Goal: Contribute content: Contribute content

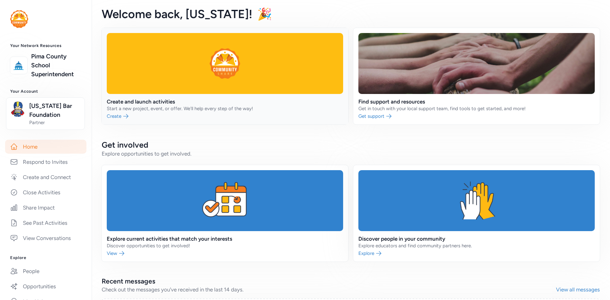
click at [132, 117] on link at bounding box center [225, 76] width 247 height 97
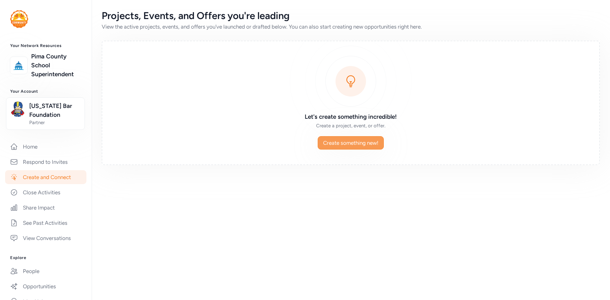
click at [354, 145] on span "Create something new!" at bounding box center [350, 143] width 55 height 8
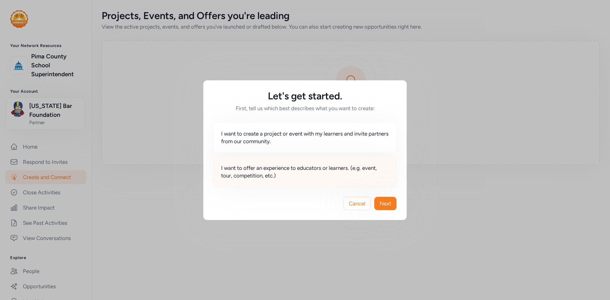
click at [324, 172] on span "I want to offer an experience to educators or learners. (e.g. event, tour, comp…" at bounding box center [305, 171] width 168 height 15
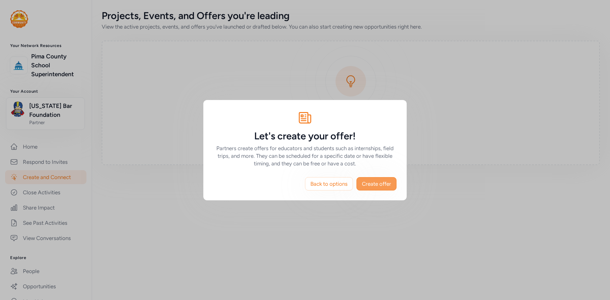
click at [374, 184] on span "Create offer" at bounding box center [376, 184] width 29 height 8
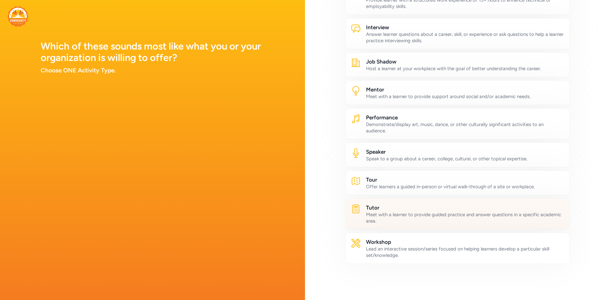
scroll to position [219, 0]
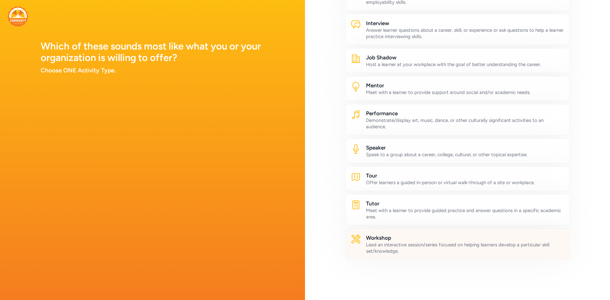
click at [390, 248] on div "Lead an interactive session/series focused on helping learners develop a partic…" at bounding box center [465, 248] width 198 height 13
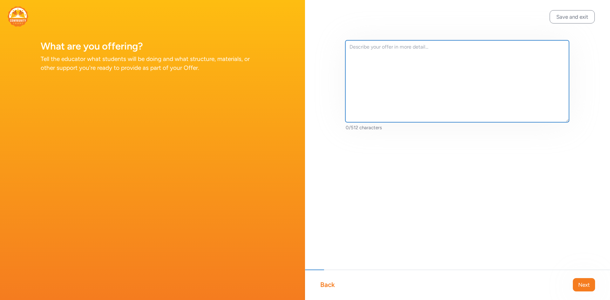
click at [395, 78] on textarea at bounding box center [457, 81] width 224 height 82
paste textarea "This academy will provide educators with the foundation to implement Mock Trial…"
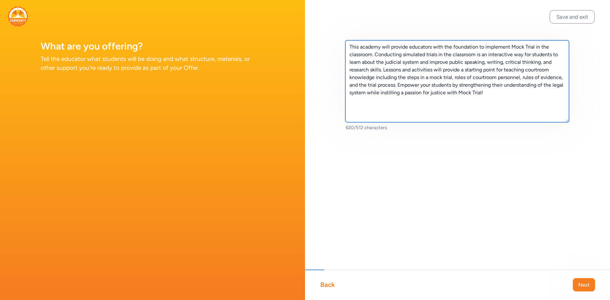
drag, startPoint x: 359, startPoint y: 48, endPoint x: 395, endPoint y: 73, distance: 43.1
click at [360, 49] on textarea "This academy will provide educators with the foundation to implement Mock Trial…" at bounding box center [457, 81] width 224 height 82
click at [393, 49] on textarea "This FREE academy will provide educators with the foundation to implement Mock …" at bounding box center [457, 81] width 224 height 82
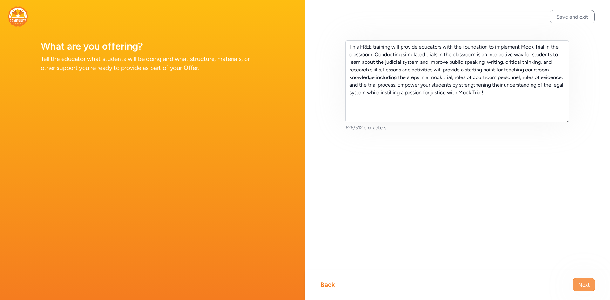
click at [579, 285] on span "Next" at bounding box center [583, 285] width 11 height 8
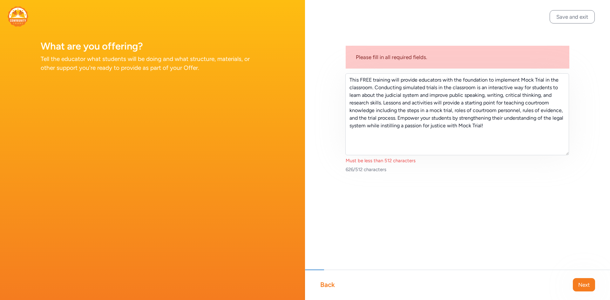
click at [371, 161] on div "Must be less than 512 characters" at bounding box center [458, 161] width 224 height 6
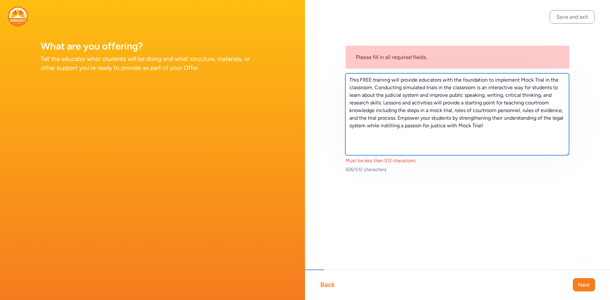
drag, startPoint x: 398, startPoint y: 117, endPoint x: 499, endPoint y: 128, distance: 101.3
click at [499, 128] on textarea "This FREE training will provide educators with the foundation to implement Mock…" at bounding box center [457, 114] width 224 height 82
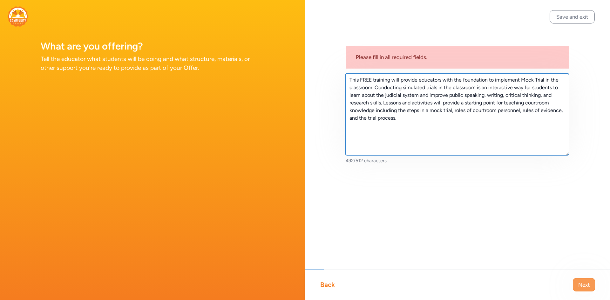
type textarea "This FREE training will provide educators with the foundation to implement Mock…"
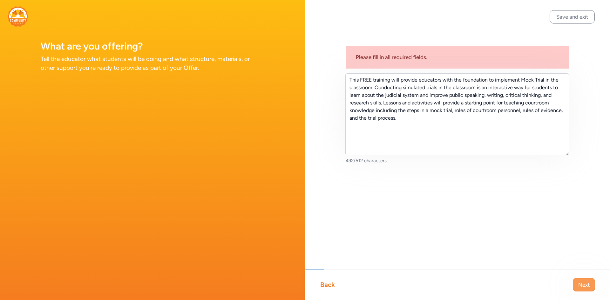
click at [590, 286] on button "Next" at bounding box center [584, 284] width 22 height 13
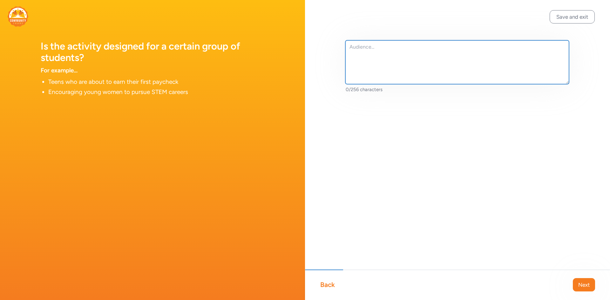
click at [362, 57] on textarea at bounding box center [457, 62] width 224 height 44
type textarea "Middle and High School Educators (6-12) in [US_STATE]"
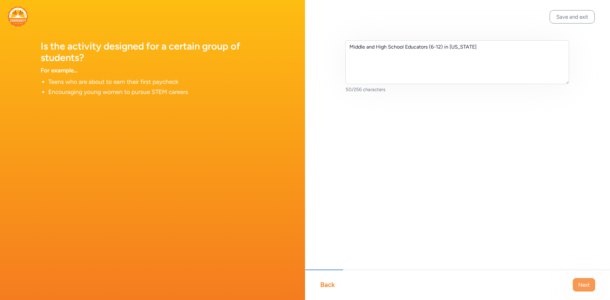
click at [577, 284] on button "Next" at bounding box center [584, 284] width 22 height 13
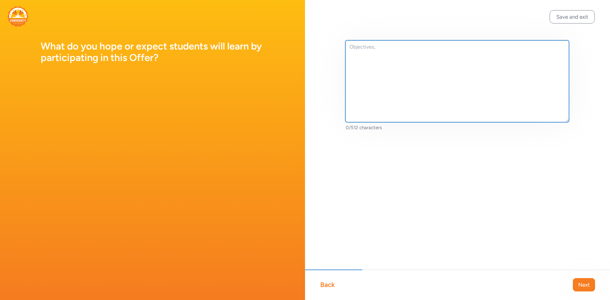
click at [409, 67] on textarea at bounding box center [457, 81] width 224 height 82
paste textarea "Understand the steps in a mock trial Enhance students’ knowledge of the legal s…"
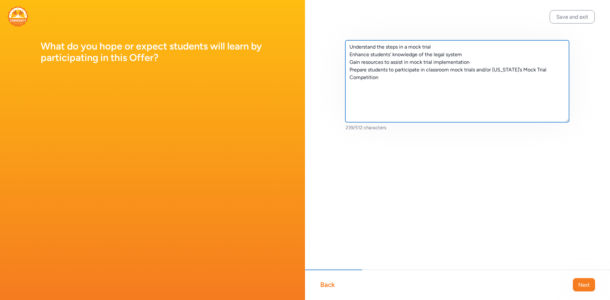
click at [350, 47] on textarea "Understand the steps in a mock trial Enhance students’ knowledge of the legal s…" at bounding box center [457, 81] width 224 height 82
click at [349, 55] on textarea "-Understand the steps in a mock trial Enhance students’ knowledge of the legal …" at bounding box center [457, 81] width 224 height 82
click at [348, 60] on textarea "-Understand the steps in a mock trial -Enhance students’ knowledge of the legal…" at bounding box center [457, 81] width 224 height 82
click at [349, 69] on textarea "-Understand the steps in a mock trial -Enhance students’ knowledge of the legal…" at bounding box center [457, 81] width 224 height 82
type textarea "-Understand the steps in a mock trial -Enhance students’ knowledge of the legal…"
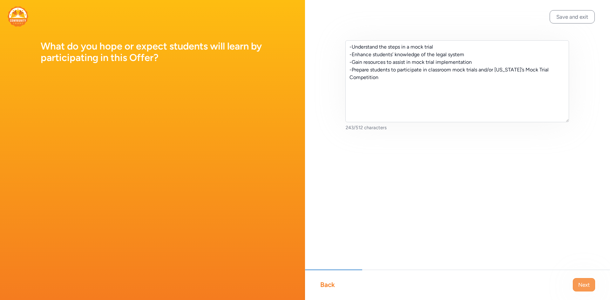
click at [585, 285] on span "Next" at bounding box center [583, 285] width 11 height 8
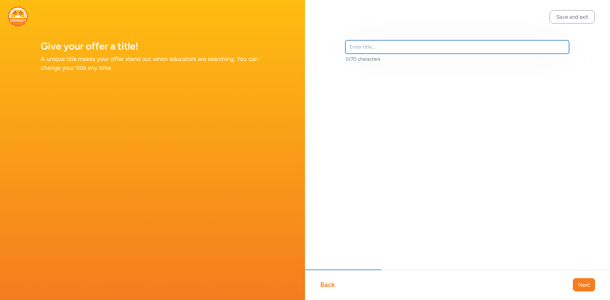
click at [374, 47] on input "text" at bounding box center [457, 46] width 224 height 13
click at [351, 48] on input "text" at bounding box center [457, 46] width 224 height 13
paste input "Mock Trial: Court in the Classroom"
drag, startPoint x: 460, startPoint y: 46, endPoint x: 443, endPoint y: 48, distance: 16.7
click at [443, 48] on input "Mock Trial: Court in the Classroom FREE Teacher Training" at bounding box center [457, 46] width 224 height 13
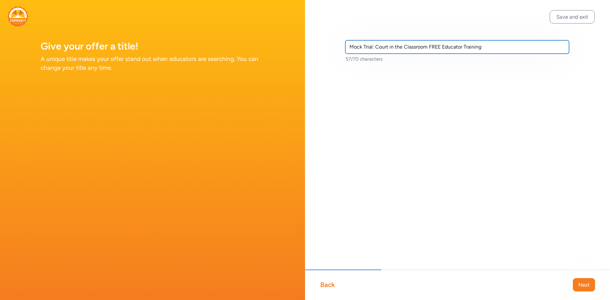
type input "Mock Trial: Court in the Classroom FREE Educator Training"
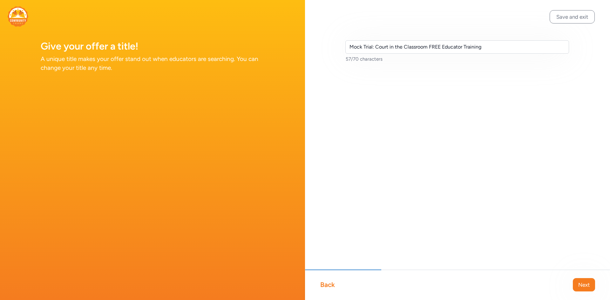
click at [581, 278] on div "Back Next" at bounding box center [457, 285] width 305 height 30
click at [587, 283] on span "Next" at bounding box center [583, 285] width 11 height 8
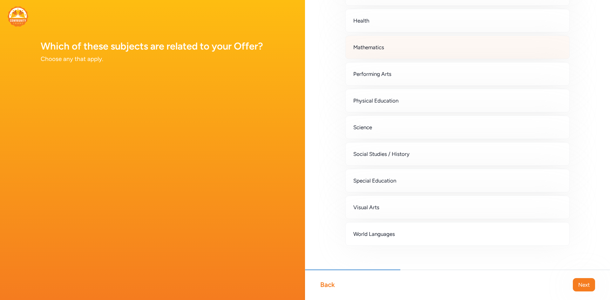
scroll to position [145, 0]
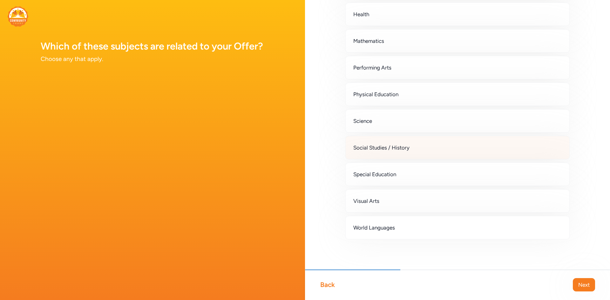
click at [394, 152] on div "Social Studies / History" at bounding box center [457, 148] width 224 height 24
click at [589, 283] on span "Next" at bounding box center [583, 285] width 11 height 8
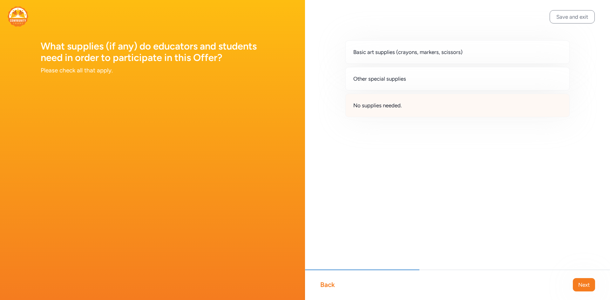
click at [386, 108] on span "No supplies needed." at bounding box center [377, 106] width 49 height 8
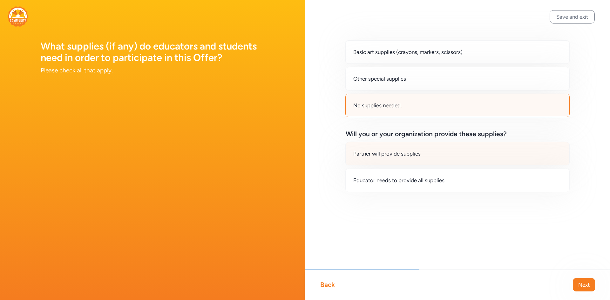
click at [402, 158] on div "Partner will provide supplies" at bounding box center [457, 154] width 224 height 24
click at [588, 287] on span "Next" at bounding box center [583, 285] width 11 height 8
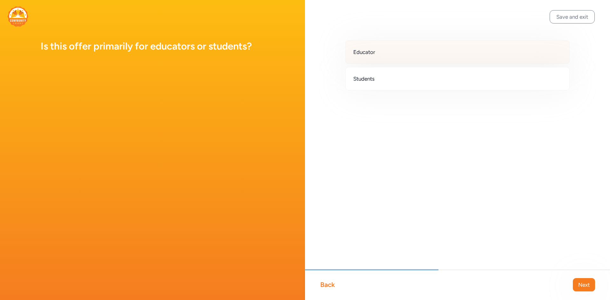
click at [391, 57] on div "Educator" at bounding box center [457, 52] width 224 height 24
click at [577, 283] on button "Next" at bounding box center [584, 284] width 22 height 13
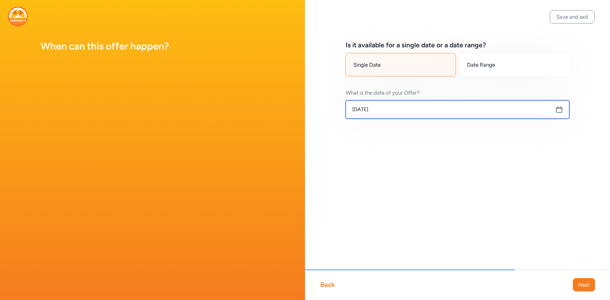
click at [386, 113] on input "[DATE]" at bounding box center [458, 109] width 224 height 18
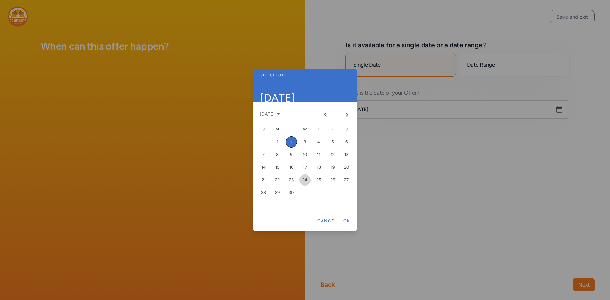
click at [300, 180] on div "24" at bounding box center [304, 179] width 11 height 11
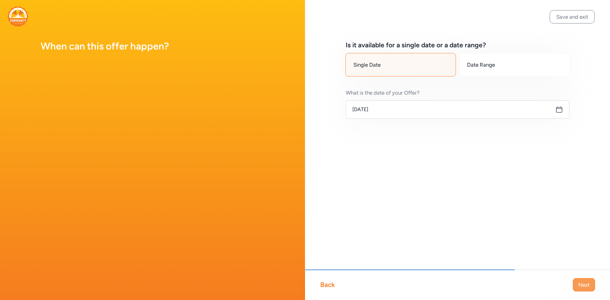
click at [580, 284] on span "Next" at bounding box center [583, 285] width 11 height 8
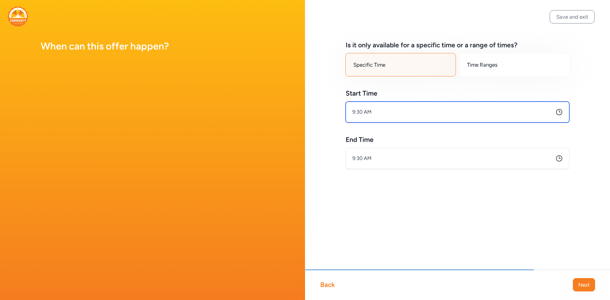
click at [388, 114] on input "9:30 AM" at bounding box center [458, 112] width 224 height 21
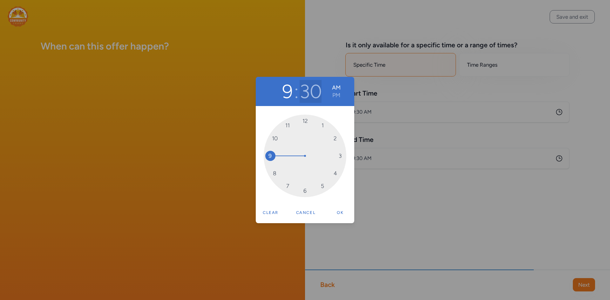
click at [312, 93] on button "30" at bounding box center [311, 91] width 22 height 23
click at [355, 165] on div "9 : 00 AM PM 00 05 10 15 20 25 30 35 40 45 50 55 Clear Cancel Ok" at bounding box center [305, 150] width 610 height 300
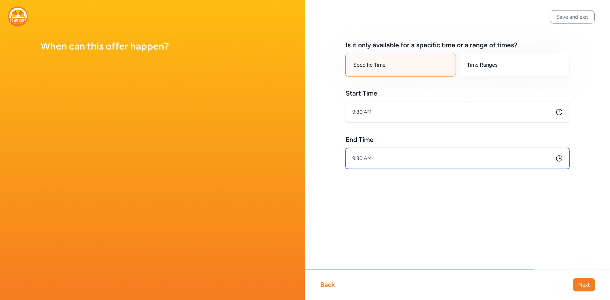
click at [355, 160] on input "9:30 AM" at bounding box center [458, 158] width 224 height 21
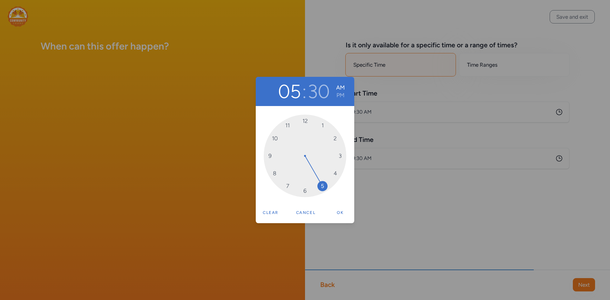
drag, startPoint x: 324, startPoint y: 183, endPoint x: 322, endPoint y: 174, distance: 9.0
click at [341, 94] on button "PM" at bounding box center [341, 95] width 9 height 8
click at [335, 213] on button "Ok" at bounding box center [340, 212] width 20 height 13
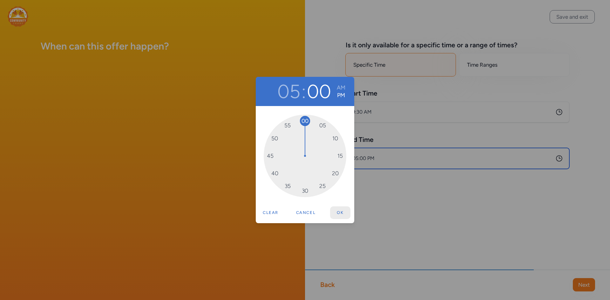
type input "5:00 PM"
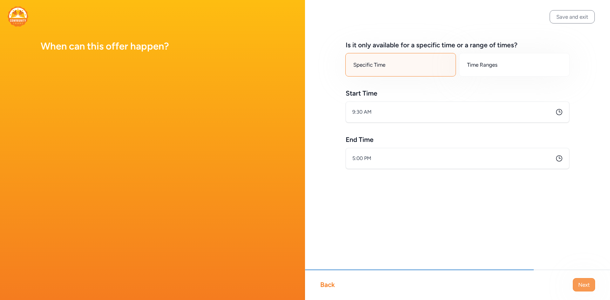
click at [581, 281] on span "Next" at bounding box center [583, 285] width 11 height 8
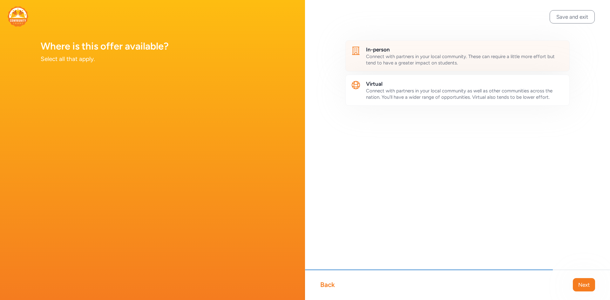
click at [415, 59] on span "Connect with partners in your local community. These can require a little more …" at bounding box center [460, 60] width 189 height 12
click at [584, 286] on span "Next" at bounding box center [583, 285] width 11 height 8
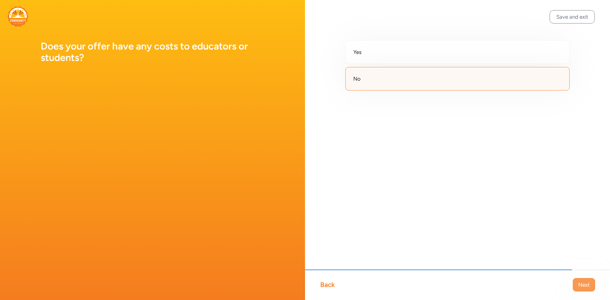
click at [579, 281] on span "Next" at bounding box center [583, 285] width 11 height 8
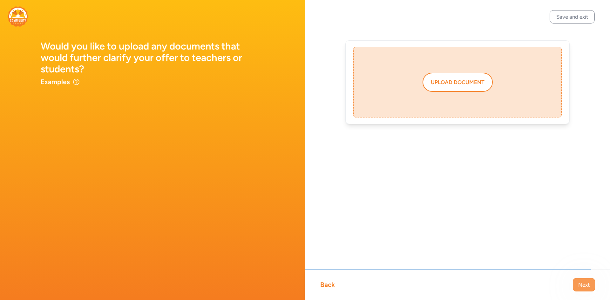
click at [586, 284] on span "Next" at bounding box center [583, 285] width 11 height 8
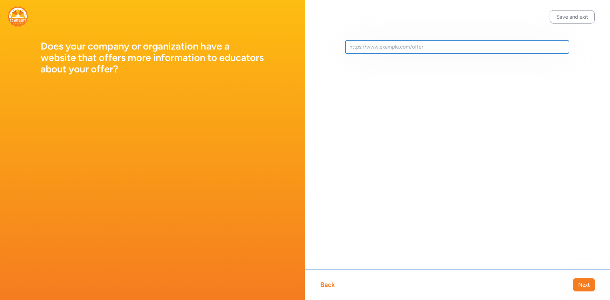
click at [413, 49] on input "text" at bounding box center [457, 46] width 224 height 13
paste input "[URL][DOMAIN_NAME]"
type input "[URL][DOMAIN_NAME]"
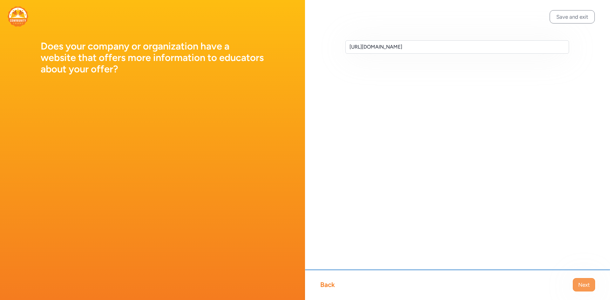
click at [588, 287] on span "Next" at bounding box center [583, 285] width 11 height 8
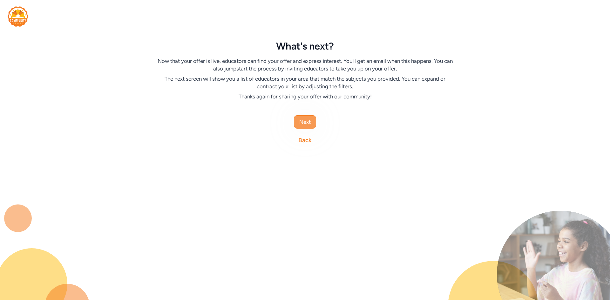
click at [306, 120] on span "Next" at bounding box center [304, 122] width 11 height 8
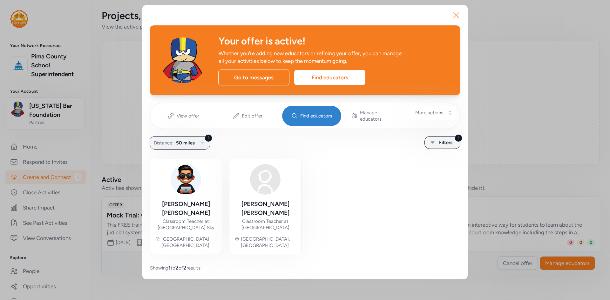
click at [455, 16] on icon "button" at bounding box center [456, 15] width 10 height 10
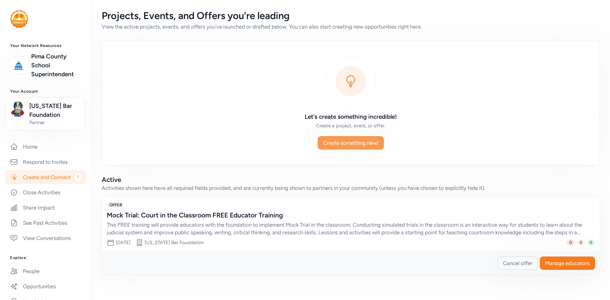
click at [356, 145] on span "Create something new!" at bounding box center [350, 143] width 55 height 8
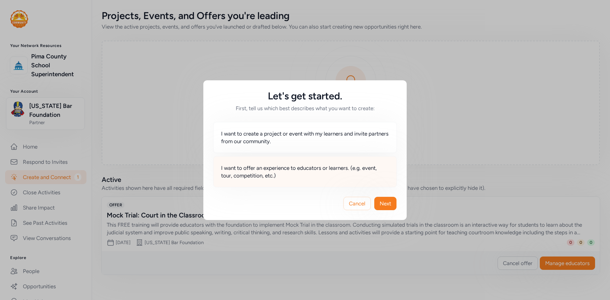
click at [279, 176] on span "I want to offer an experience to educators or learners. (e.g. event, tour, comp…" at bounding box center [305, 171] width 168 height 15
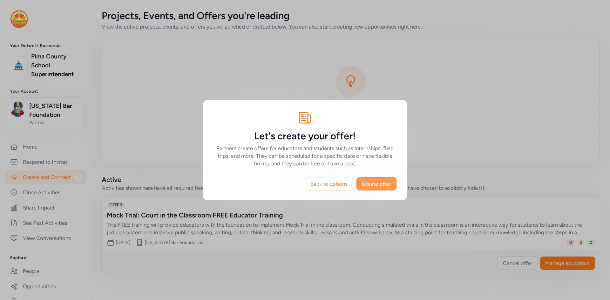
click at [381, 184] on span "Create offer" at bounding box center [376, 184] width 29 height 8
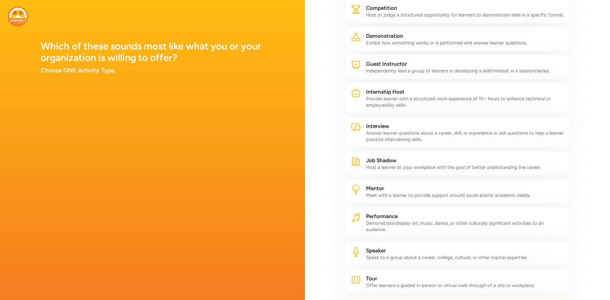
scroll to position [219, 0]
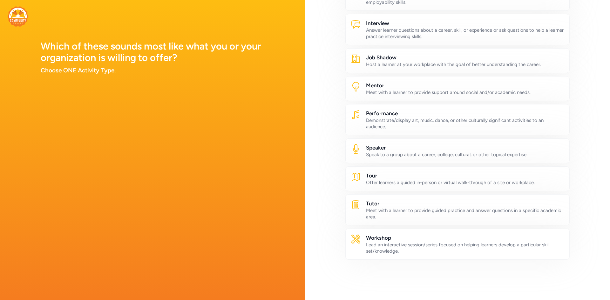
click at [386, 244] on div "Lead an interactive session/series focused on helping learners develop a partic…" at bounding box center [465, 248] width 198 height 13
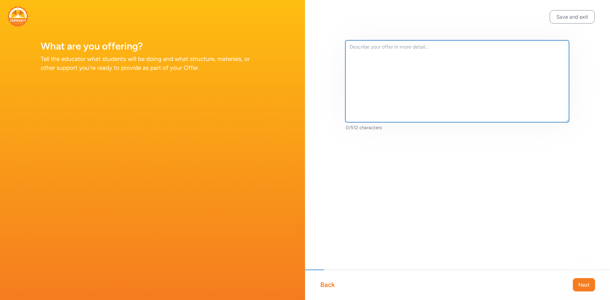
click at [361, 82] on textarea at bounding box center [457, 81] width 224 height 82
paste textarea "This series of virtual sessions will equip middle and high school educators wit…"
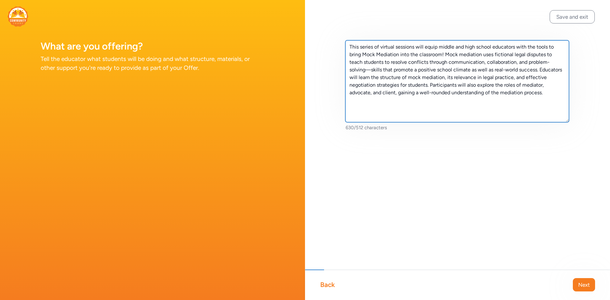
click at [361, 48] on textarea "This series of virtual sessions will equip middle and high school educators wit…" at bounding box center [457, 81] width 224 height 82
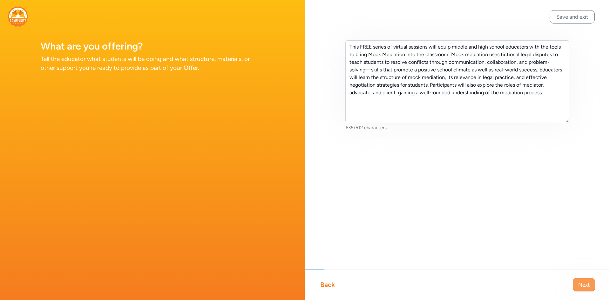
click at [582, 287] on span "Next" at bounding box center [583, 285] width 11 height 8
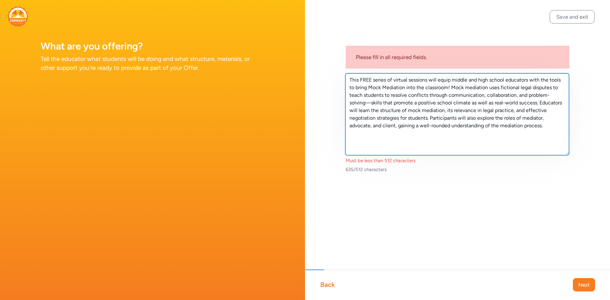
click at [395, 90] on textarea "This FREE series of virtual sessions will equip middle and high school educator…" at bounding box center [457, 114] width 224 height 82
drag, startPoint x: 452, startPoint y: 79, endPoint x: 506, endPoint y: 83, distance: 54.5
click at [506, 83] on textarea "This FREE series of virtual sessions will equip middle and high school educator…" at bounding box center [457, 114] width 224 height 82
drag, startPoint x: 372, startPoint y: 118, endPoint x: 492, endPoint y: 132, distance: 121.2
click at [492, 132] on textarea "This FREE series of virtual sessions will equip educators with the tools to bri…" at bounding box center [457, 114] width 224 height 82
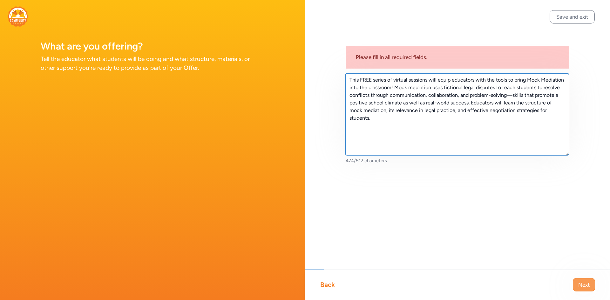
type textarea "This FREE series of virtual sessions will equip educators with the tools to bri…"
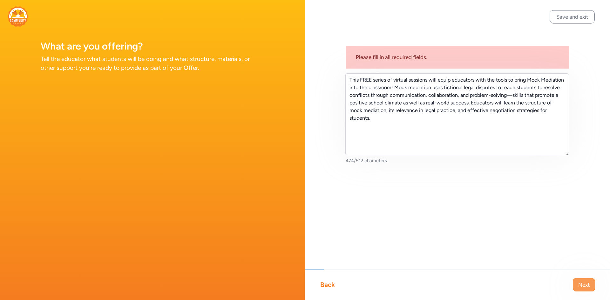
click at [590, 282] on button "Next" at bounding box center [584, 284] width 22 height 13
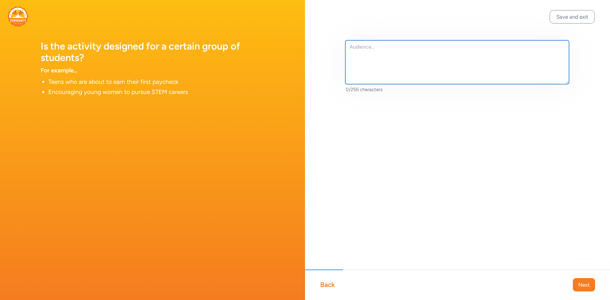
click at [379, 54] on textarea at bounding box center [457, 62] width 224 height 44
type textarea "Middle and High School Educators in [GEOGRAPHIC_DATA] (6-12)"
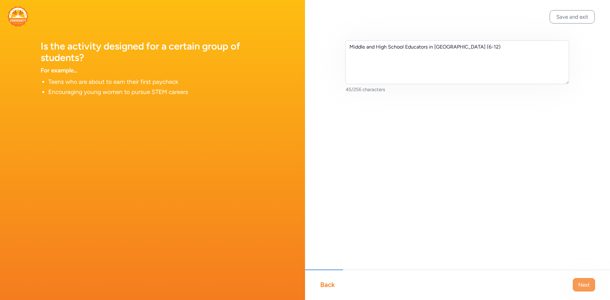
click at [584, 282] on span "Next" at bounding box center [583, 285] width 11 height 8
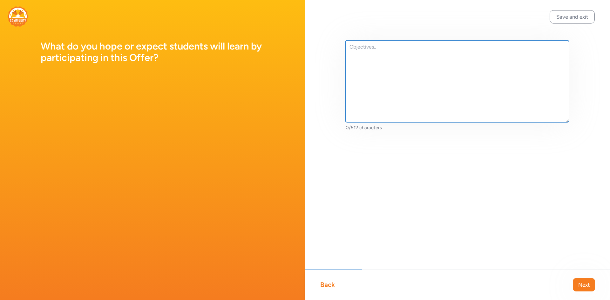
click at [404, 95] on textarea at bounding box center [457, 81] width 224 height 82
paste textarea "Understand the steps in a mock mediation Enhance students’ knowledge of the leg…"
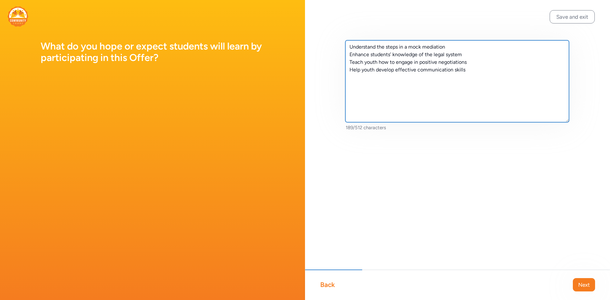
click at [350, 48] on textarea "Understand the steps in a mock mediation Enhance students’ knowledge of the leg…" at bounding box center [457, 81] width 224 height 82
click at [349, 52] on textarea "-Understand the steps in a mock mediation Enhance students’ knowledge of the le…" at bounding box center [457, 81] width 224 height 82
click at [349, 64] on textarea "-Understand the steps in a mock mediation -Enhance students’ knowledge of the l…" at bounding box center [457, 81] width 224 height 82
click at [348, 72] on textarea "-Understand the steps in a mock mediation -Enhance students’ knowledge of the l…" at bounding box center [457, 81] width 224 height 82
type textarea "-Understand the steps in a mock mediation -Enhance students’ knowledge of the l…"
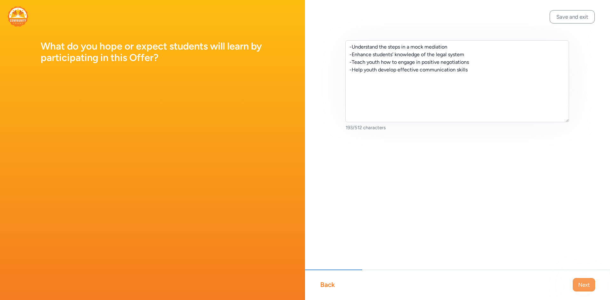
click at [576, 286] on button "Next" at bounding box center [584, 284] width 22 height 13
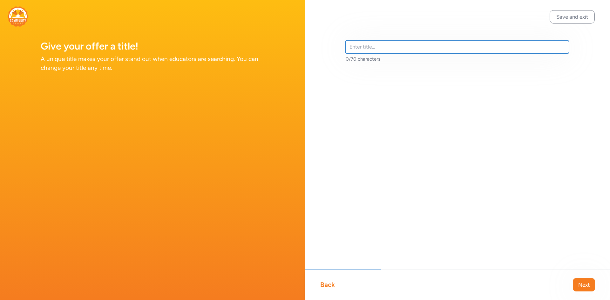
click at [371, 44] on input "text" at bounding box center [457, 46] width 224 height 13
paste input "Mock Mediation: Online Training Series"
type input "Mock Mediation: Online Training Series"
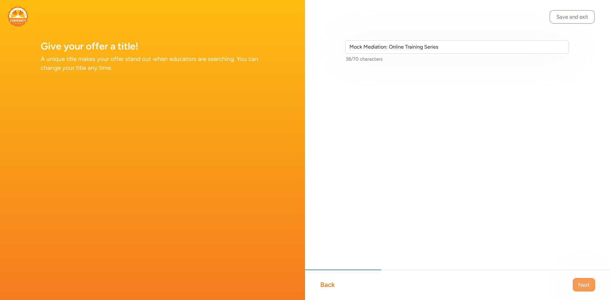
click at [578, 283] on span "Next" at bounding box center [583, 285] width 11 height 8
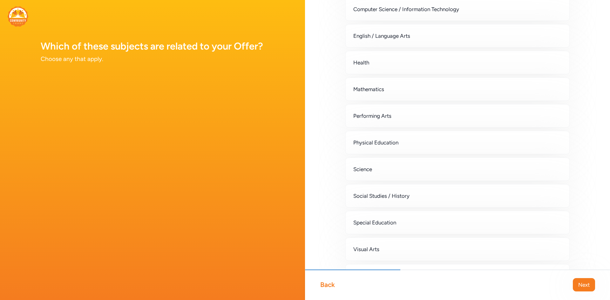
scroll to position [145, 0]
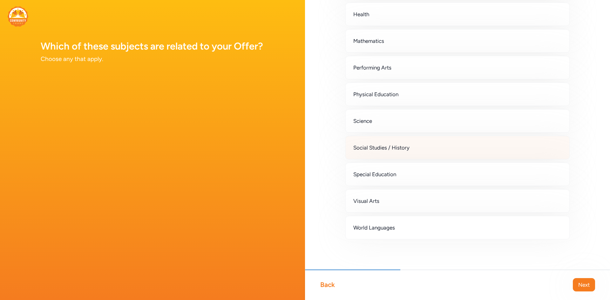
click at [391, 145] on span "Social Studies / History" at bounding box center [381, 148] width 56 height 8
click at [584, 287] on span "Next" at bounding box center [583, 285] width 11 height 8
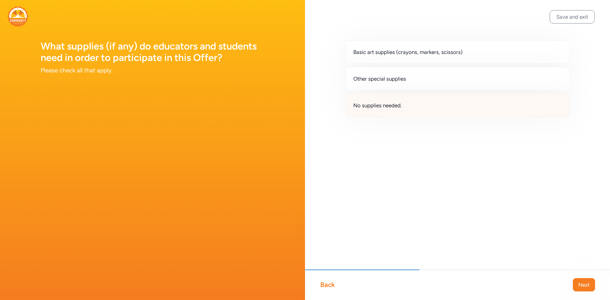
click at [392, 108] on span "No supplies needed." at bounding box center [377, 106] width 49 height 8
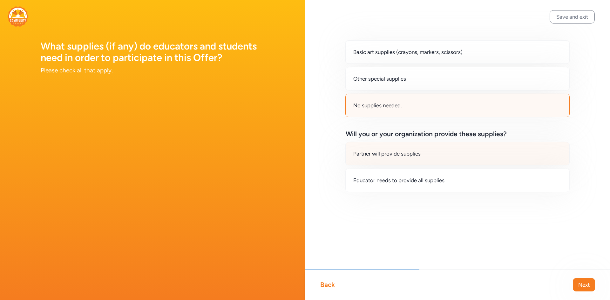
click at [412, 155] on span "Partner will provide supplies" at bounding box center [386, 154] width 67 height 8
click at [583, 288] on span "Next" at bounding box center [583, 285] width 11 height 8
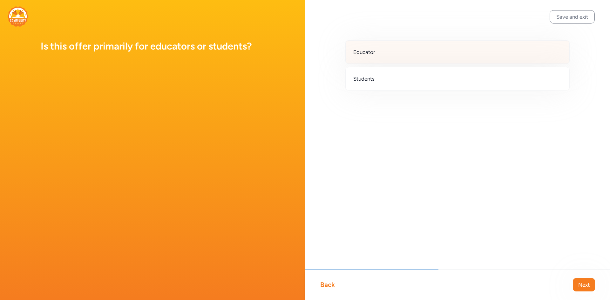
click at [375, 54] on div "Educator" at bounding box center [457, 52] width 224 height 24
click at [583, 284] on span "Next" at bounding box center [583, 285] width 11 height 8
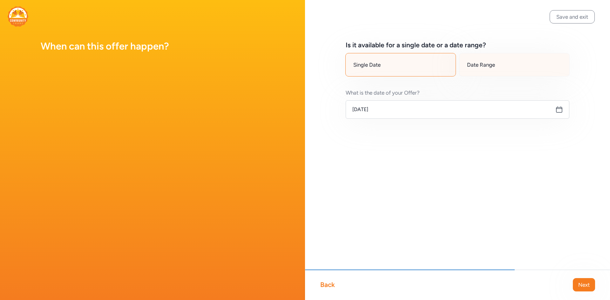
click at [481, 65] on span "Date Range" at bounding box center [481, 65] width 28 height 8
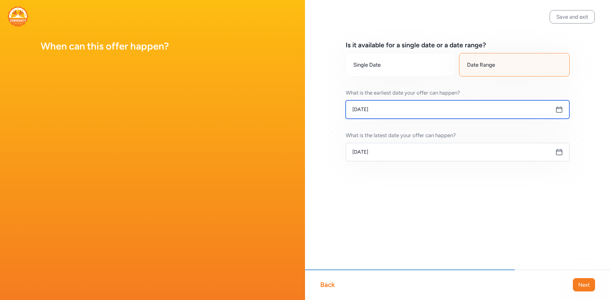
click at [380, 110] on input "[DATE]" at bounding box center [458, 109] width 224 height 18
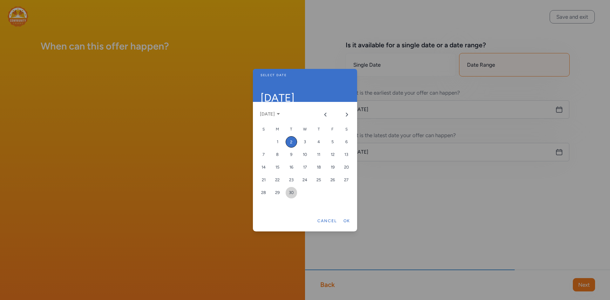
click at [292, 191] on div "30" at bounding box center [291, 192] width 11 height 11
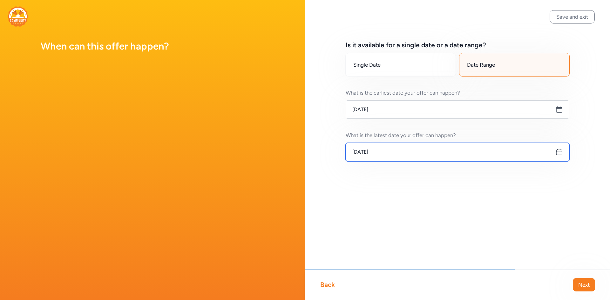
click at [385, 154] on input "[DATE]" at bounding box center [458, 152] width 224 height 18
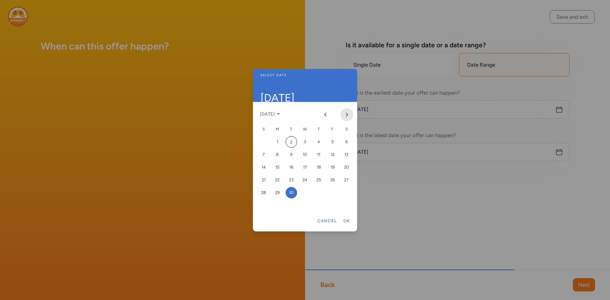
click at [346, 116] on icon "Next month" at bounding box center [346, 114] width 5 height 5
click at [322, 193] on div "30" at bounding box center [318, 192] width 11 height 11
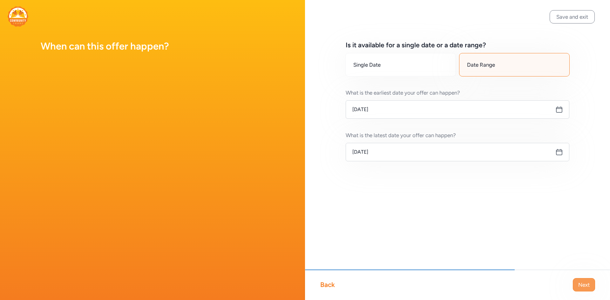
click at [591, 284] on button "Next" at bounding box center [584, 284] width 22 height 13
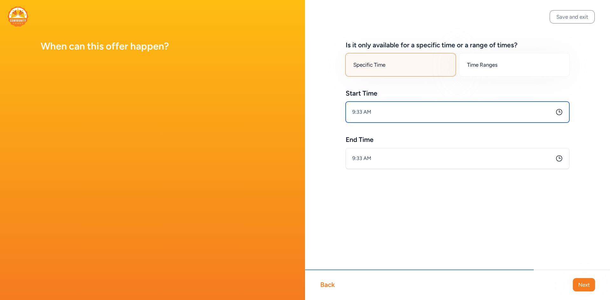
click at [395, 109] on input "9:33 AM" at bounding box center [458, 112] width 224 height 21
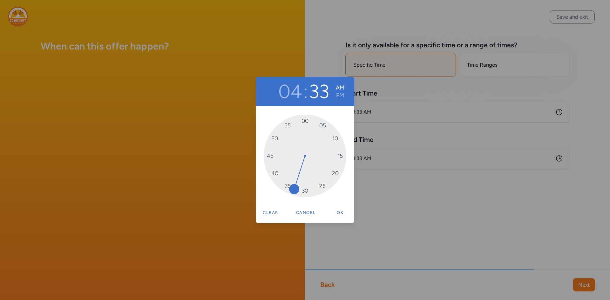
drag, startPoint x: 304, startPoint y: 120, endPoint x: 324, endPoint y: 107, distance: 23.6
click at [342, 94] on button "PM" at bounding box center [341, 95] width 9 height 8
click at [341, 212] on button "Ok" at bounding box center [340, 212] width 20 height 13
type input "4:00 PM"
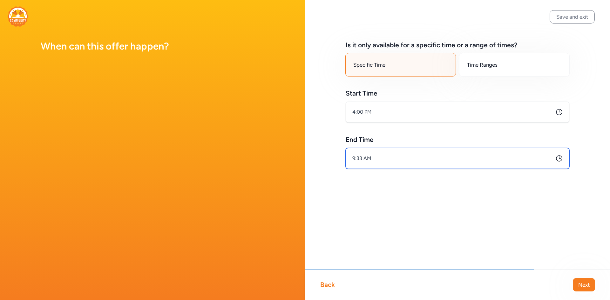
click at [386, 163] on input "9:33 AM" at bounding box center [458, 158] width 224 height 21
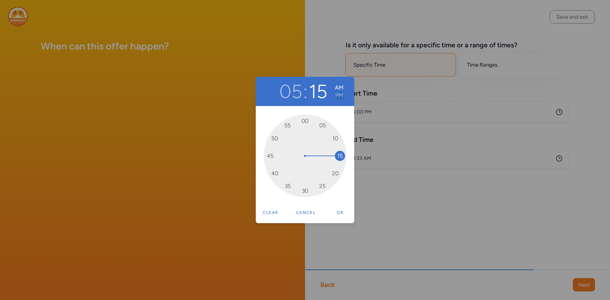
click at [338, 97] on button "PM" at bounding box center [339, 95] width 9 height 8
click at [342, 210] on button "Ok" at bounding box center [340, 212] width 20 height 13
type input "5:15 PM"
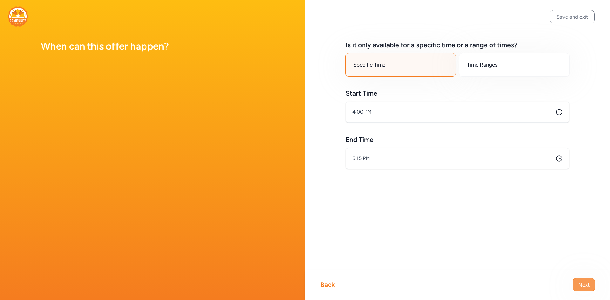
click at [582, 282] on span "Next" at bounding box center [583, 285] width 11 height 8
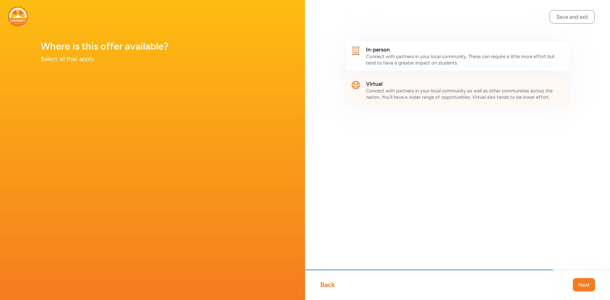
click at [403, 87] on h2 "Virtual" at bounding box center [465, 84] width 198 height 8
click at [582, 281] on button "Next" at bounding box center [584, 284] width 22 height 13
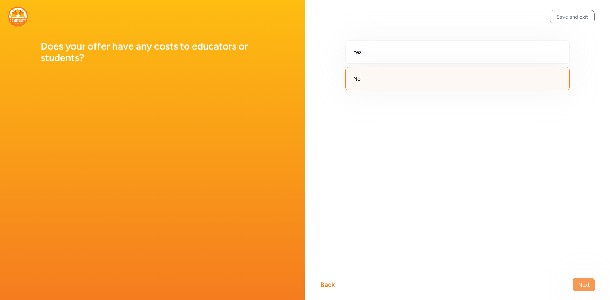
click at [583, 287] on span "Next" at bounding box center [583, 285] width 11 height 8
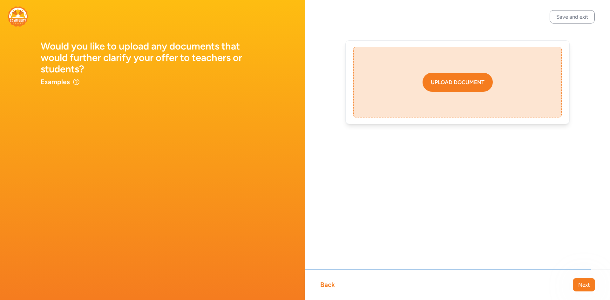
click at [459, 80] on div "Upload document" at bounding box center [458, 82] width 54 height 8
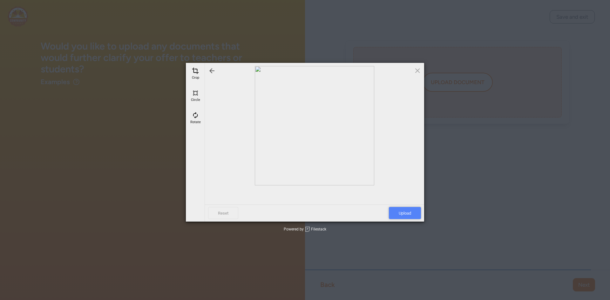
click at [405, 213] on span "Upload" at bounding box center [405, 213] width 32 height 12
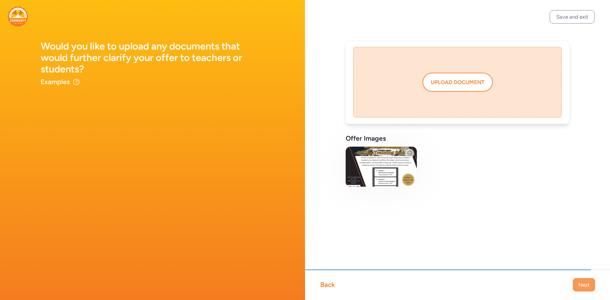
click at [579, 280] on button "Next" at bounding box center [584, 284] width 22 height 13
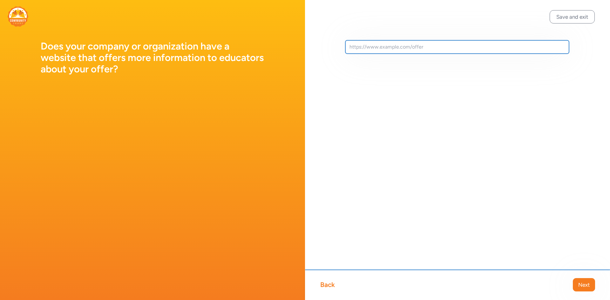
click at [397, 48] on input "text" at bounding box center [457, 46] width 224 height 13
paste input "[URL][DOMAIN_NAME]"
type input "[URL][DOMAIN_NAME]"
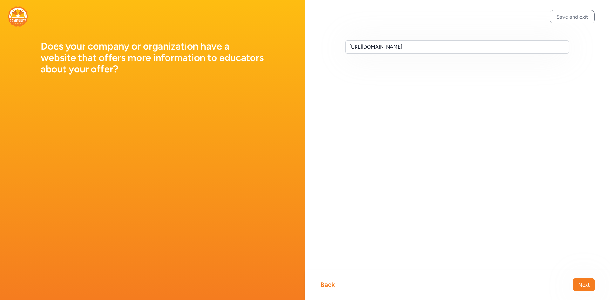
click at [591, 292] on div "Back Next" at bounding box center [457, 285] width 305 height 30
click at [588, 287] on span "Next" at bounding box center [583, 285] width 11 height 8
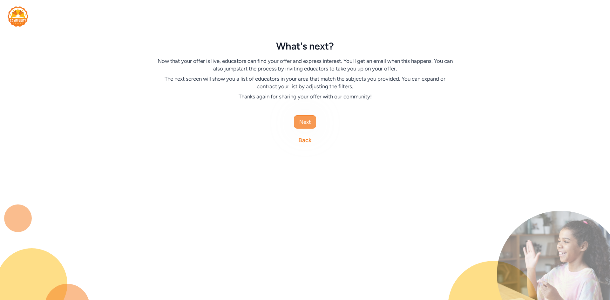
click at [304, 119] on span "Next" at bounding box center [304, 122] width 11 height 8
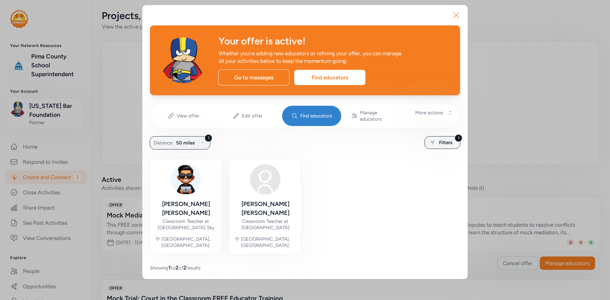
click at [458, 16] on icon "button" at bounding box center [456, 15] width 10 height 10
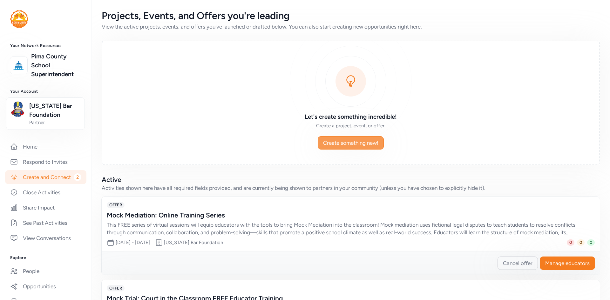
click at [348, 145] on span "Create something new!" at bounding box center [350, 143] width 55 height 8
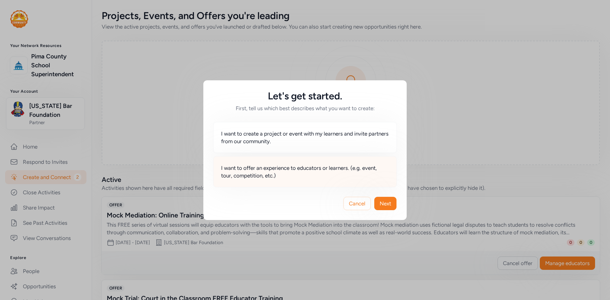
click at [271, 170] on span "I want to offer an experience to educators or learners. (e.g. event, tour, comp…" at bounding box center [305, 171] width 168 height 15
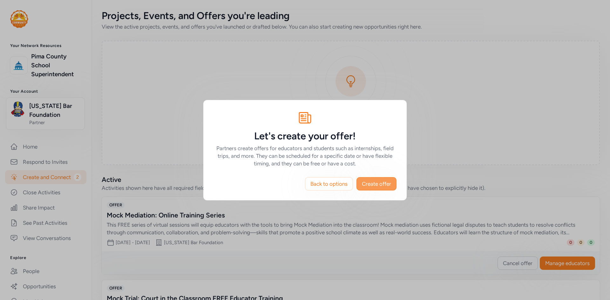
click at [377, 180] on span "Create offer" at bounding box center [376, 184] width 29 height 8
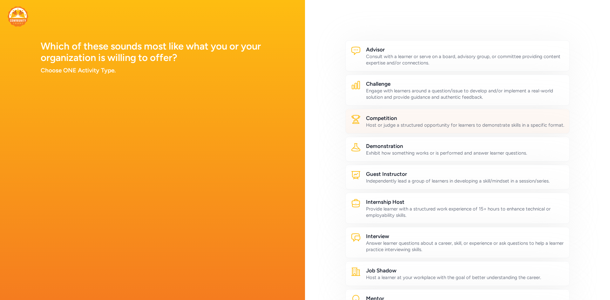
click at [442, 126] on div "Host or judge a structured opportunity for learners to demonstrate skills in a …" at bounding box center [465, 125] width 198 height 6
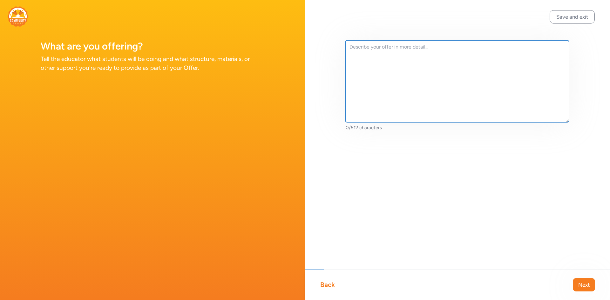
click at [397, 64] on textarea at bounding box center [457, 81] width 224 height 82
paste textarea "Would you like to provide your students with hands-on understanding of mediatio…"
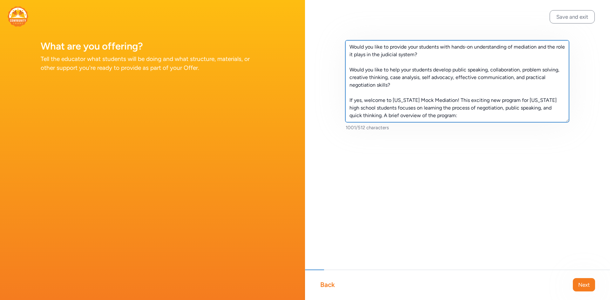
scroll to position [32, 0]
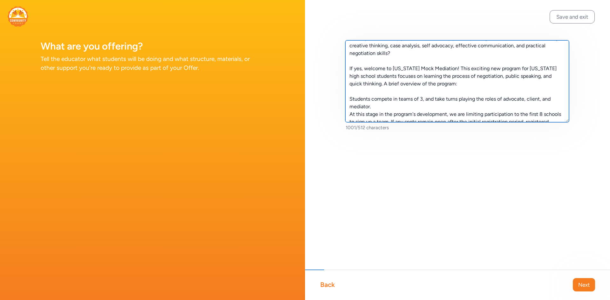
drag, startPoint x: 490, startPoint y: 68, endPoint x: 460, endPoint y: 69, distance: 29.6
click at [460, 69] on textarea "Would you like to provide your students with hands-on understanding of mediatio…" at bounding box center [457, 81] width 224 height 82
drag, startPoint x: 449, startPoint y: 68, endPoint x: 326, endPoint y: 74, distance: 123.1
click at [326, 74] on div "Would you like to provide your students with hands-on understanding of mediatio…" at bounding box center [457, 96] width 305 height 192
click at [395, 66] on textarea "Would you like to provide your students with hands-on understanding of mediatio…" at bounding box center [457, 81] width 224 height 82
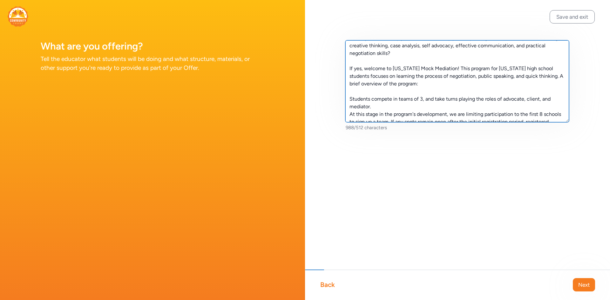
drag, startPoint x: 450, startPoint y: 69, endPoint x: 345, endPoint y: 68, distance: 105.1
click at [345, 68] on div "Would you like to provide your students with hands-on understanding of mediatio…" at bounding box center [457, 96] width 305 height 192
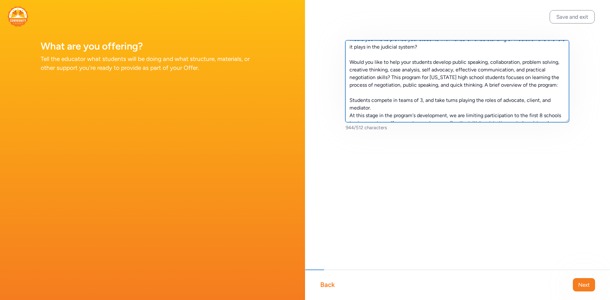
scroll to position [0, 0]
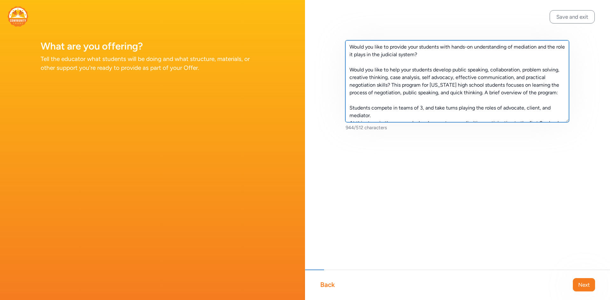
click at [349, 70] on textarea "Would you like to provide your students with hands-on understanding of mediatio…" at bounding box center [457, 81] width 224 height 82
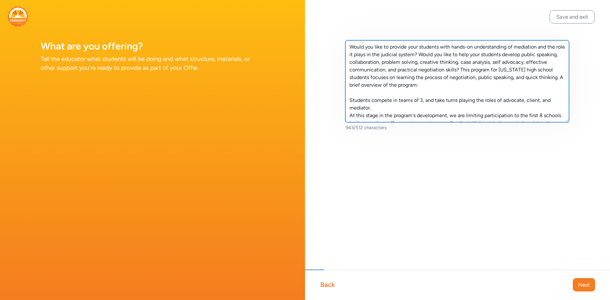
scroll to position [30, 0]
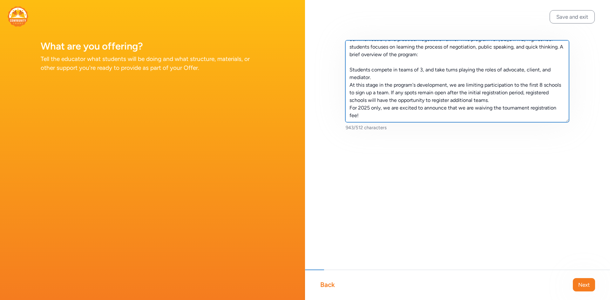
drag, startPoint x: 366, startPoint y: 114, endPoint x: 350, endPoint y: 84, distance: 34.3
click at [350, 84] on textarea "Would you like to provide your students with hands-on understanding of mediatio…" at bounding box center [457, 81] width 224 height 82
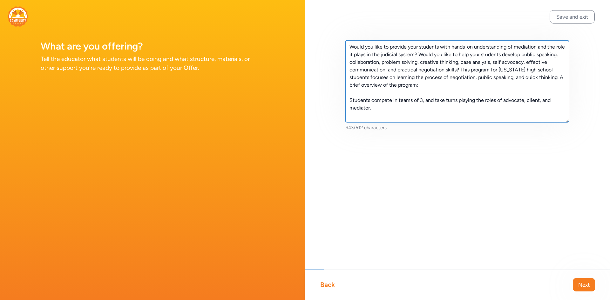
scroll to position [0, 0]
click at [363, 92] on textarea "Would you like to provide your students with hands-on understanding of mediatio…" at bounding box center [457, 81] width 224 height 82
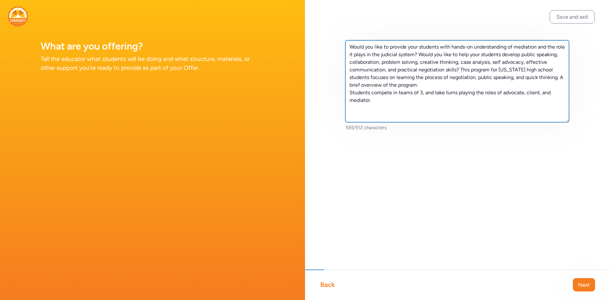
drag, startPoint x: 558, startPoint y: 79, endPoint x: 557, endPoint y: 84, distance: 6.0
click at [557, 84] on textarea "Would you like to provide your students with hands-on understanding of mediatio…" at bounding box center [457, 81] width 224 height 82
drag, startPoint x: 427, startPoint y: 56, endPoint x: 342, endPoint y: 44, distance: 86.0
click at [342, 44] on div "Would you like to provide your students with hands-on understanding of mediatio…" at bounding box center [457, 96] width 305 height 192
click at [429, 55] on textarea "Would you like to provide your students with hands-on understanding of mediatio…" at bounding box center [457, 81] width 224 height 82
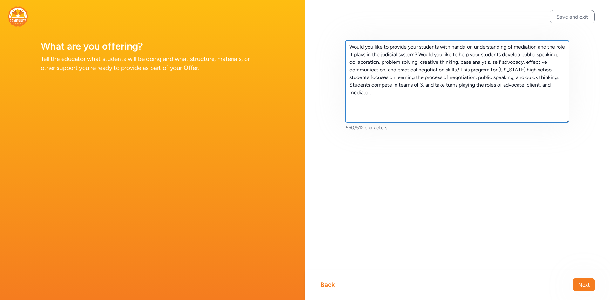
drag, startPoint x: 482, startPoint y: 68, endPoint x: 528, endPoint y: 68, distance: 45.7
click at [528, 68] on textarea "Would you like to provide your students with hands-on understanding of mediatio…" at bounding box center [457, 81] width 224 height 82
click at [542, 69] on textarea "Would you like to provide your students with hands-on understanding of mediatio…" at bounding box center [457, 81] width 224 height 82
drag, startPoint x: 512, startPoint y: 71, endPoint x: 538, endPoint y: 69, distance: 25.8
click at [538, 69] on textarea "Would you like to provide your students with hands-on understanding of mediatio…" at bounding box center [457, 81] width 224 height 82
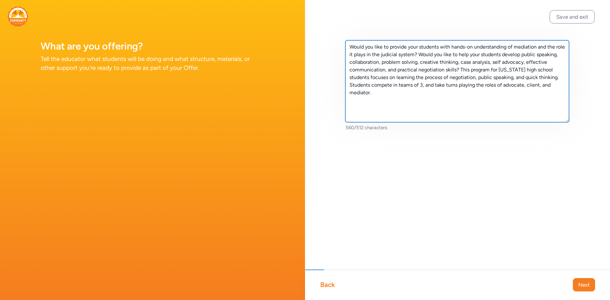
click at [546, 70] on textarea "Would you like to provide your students with hands-on understanding of mediatio…" at bounding box center [457, 81] width 224 height 82
drag, startPoint x: 513, startPoint y: 69, endPoint x: 371, endPoint y: 78, distance: 142.3
click at [371, 78] on textarea "Would you like to provide your students with hands-on understanding of mediatio…" at bounding box center [457, 81] width 224 height 82
click at [351, 86] on textarea "Would you like to provide your students with hands-on understanding of mediatio…" at bounding box center [457, 81] width 224 height 82
drag, startPoint x: 508, startPoint y: 86, endPoint x: 320, endPoint y: 45, distance: 193.0
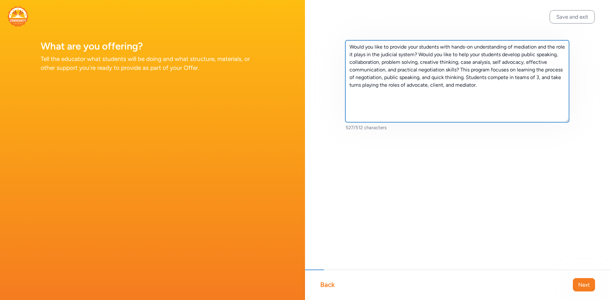
click at [320, 45] on div "Would you like to provide your students with hands-on understanding of mediatio…" at bounding box center [457, 96] width 305 height 192
type textarea "Would you like to provide your students with hands-on understanding of mediatio…"
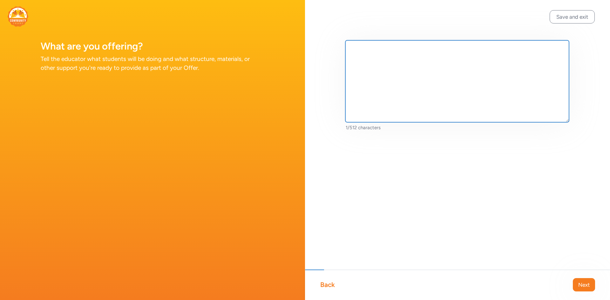
paste textarea "Would you like your students to gain hands-on experience with mediation and its…"
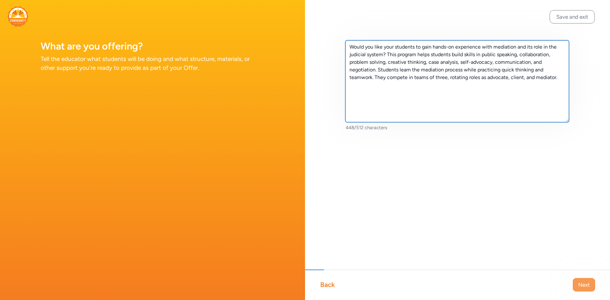
type textarea "Would you like your students to gain hands-on experience with mediation and its…"
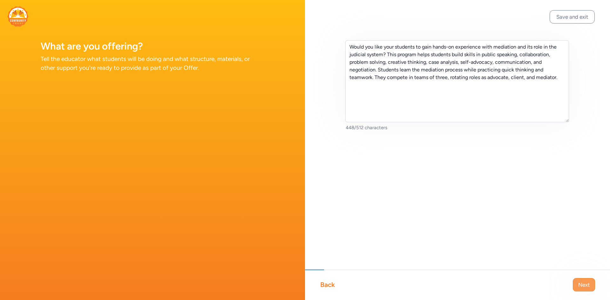
click at [585, 287] on span "Next" at bounding box center [583, 285] width 11 height 8
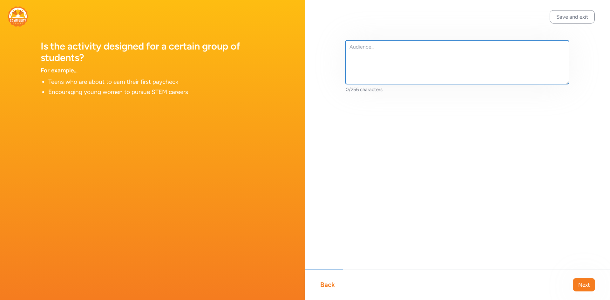
click at [355, 55] on textarea at bounding box center [457, 62] width 224 height 44
type textarea "[US_STATE] High School Students (9-12)"
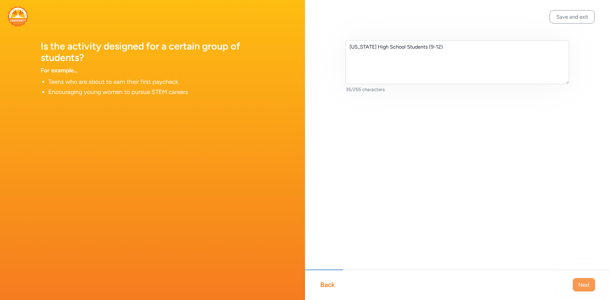
click at [575, 288] on button "Next" at bounding box center [584, 284] width 22 height 13
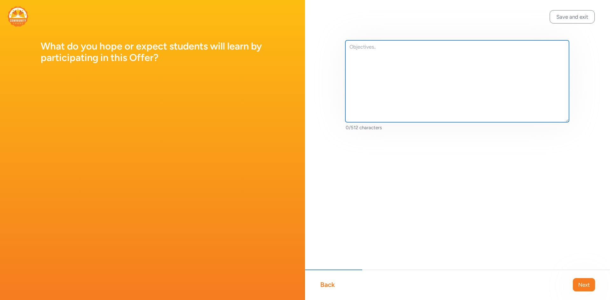
click at [410, 44] on textarea at bounding box center [457, 81] width 224 height 82
paste textarea "Provide students with hands-on experience in mediation and its role in the judi…"
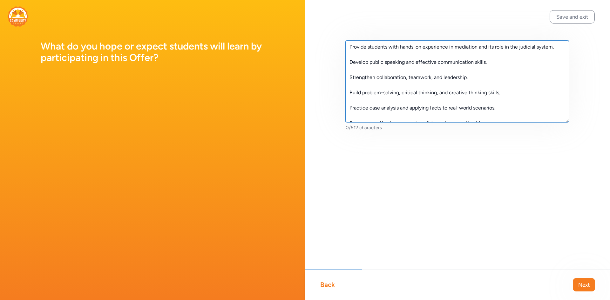
scroll to position [65, 0]
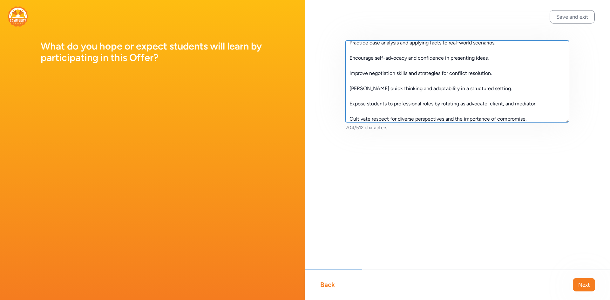
click at [353, 111] on textarea "Provide students with hands-on experience in mediation and its role in the judi…" at bounding box center [457, 81] width 224 height 82
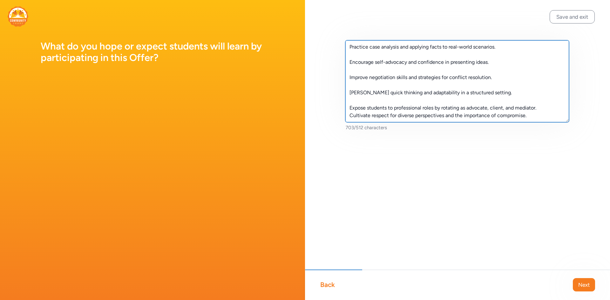
click at [356, 101] on textarea "Provide students with hands-on experience in mediation and its role in the judi…" at bounding box center [457, 81] width 224 height 82
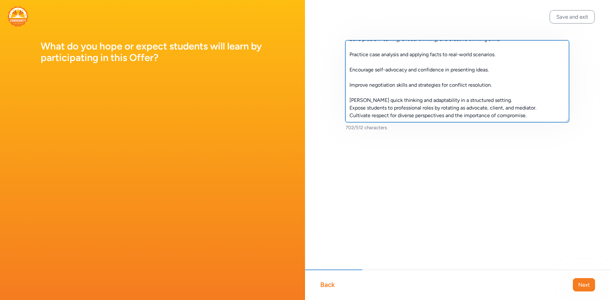
click at [355, 93] on textarea "Provide students with hands-on experience in mediation and its role in the judi…" at bounding box center [457, 81] width 224 height 82
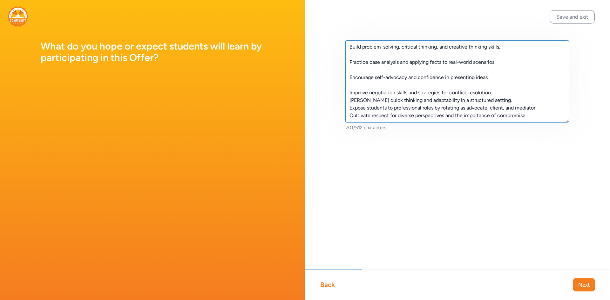
click at [351, 84] on textarea "Provide students with hands-on experience in mediation and its role in the judi…" at bounding box center [457, 81] width 224 height 82
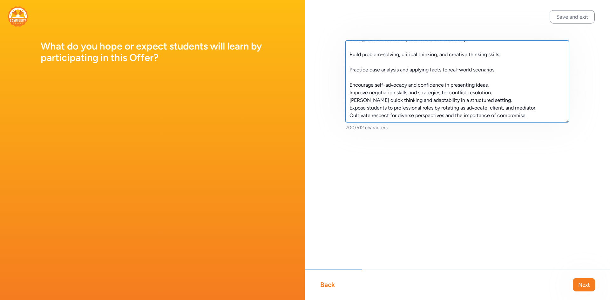
click at [353, 77] on textarea "Provide students with hands-on experience in mediation and its role in the judi…" at bounding box center [457, 81] width 224 height 82
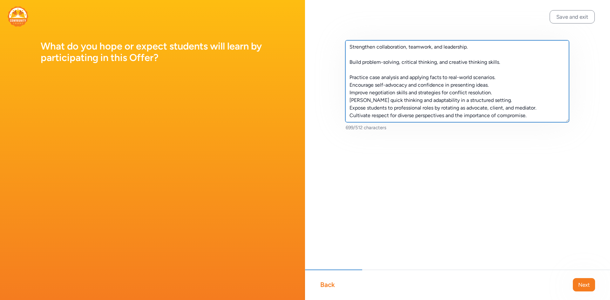
click at [355, 71] on textarea "Provide students with hands-on experience in mediation and its role in the judi…" at bounding box center [457, 81] width 224 height 82
click at [358, 54] on textarea "Provide students with hands-on experience in mediation and its role in the judi…" at bounding box center [457, 81] width 224 height 82
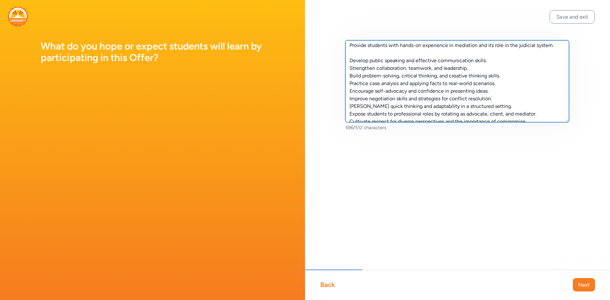
scroll to position [0, 0]
click at [354, 52] on textarea "Provide students with hands-on experience in mediation and its role in the judi…" at bounding box center [457, 81] width 224 height 82
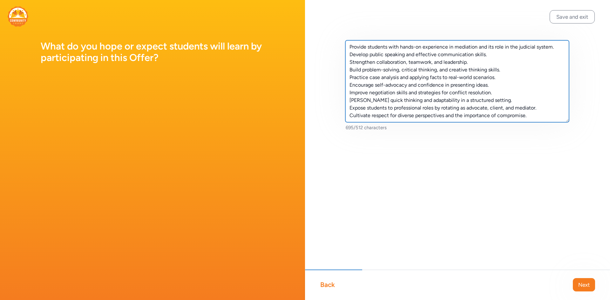
drag, startPoint x: 540, startPoint y: 107, endPoint x: 348, endPoint y: 107, distance: 191.5
click at [348, 107] on textarea "Provide students with hands-on experience in mediation and its role in the judi…" at bounding box center [457, 81] width 224 height 82
click at [490, 53] on textarea "Provide students with hands-on experience in mediation and its role in the judi…" at bounding box center [457, 81] width 224 height 82
drag, startPoint x: 491, startPoint y: 85, endPoint x: 351, endPoint y: 55, distance: 143.8
click at [351, 55] on textarea "Provide students with hands-on experience in mediation and its role in the judi…" at bounding box center [457, 81] width 224 height 82
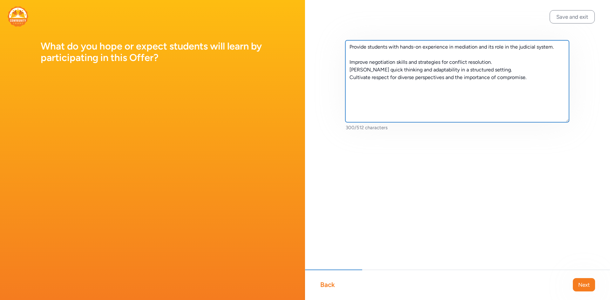
paste textarea "develop public speaking, collaboration, problem solving, creative thinking, cas…"
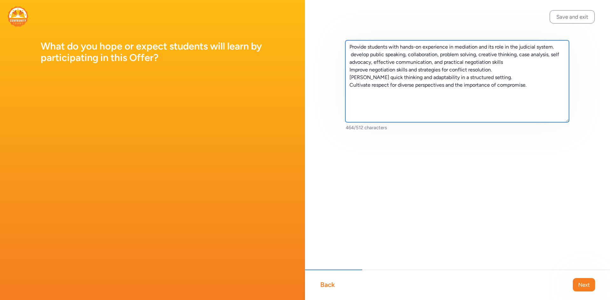
click at [352, 54] on textarea "Provide students with hands-on experience in mediation and its role in the judi…" at bounding box center [457, 81] width 224 height 82
click at [509, 61] on textarea "Provide students with hands-on experience in mediation and its role in the judi…" at bounding box center [457, 81] width 224 height 82
drag, startPoint x: 491, startPoint y: 77, endPoint x: 344, endPoint y: 75, distance: 146.4
click at [344, 75] on div "Provide students with hands-on experience in mediation and its role in the judi…" at bounding box center [457, 96] width 305 height 192
click at [386, 99] on textarea "Provide students with hands-on experience in mediation and its role in the judi…" at bounding box center [457, 81] width 224 height 82
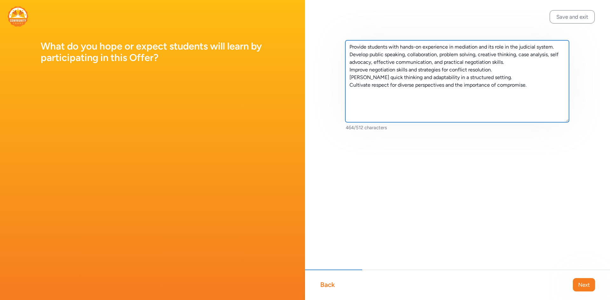
click at [349, 47] on textarea "Provide students with hands-on experience in mediation and its role in the judi…" at bounding box center [457, 81] width 224 height 82
click at [346, 70] on textarea "-Provide students with hands-on experience in mediation and its role in the jud…" at bounding box center [457, 81] width 224 height 82
click at [348, 77] on textarea "-Provide students with hands-on experience in mediation and its role in the jud…" at bounding box center [457, 81] width 224 height 82
drag, startPoint x: 348, startPoint y: 85, endPoint x: 353, endPoint y: 85, distance: 4.5
click at [351, 85] on textarea "-Provide students with hands-on experience in mediation and its role in the jud…" at bounding box center [457, 81] width 224 height 82
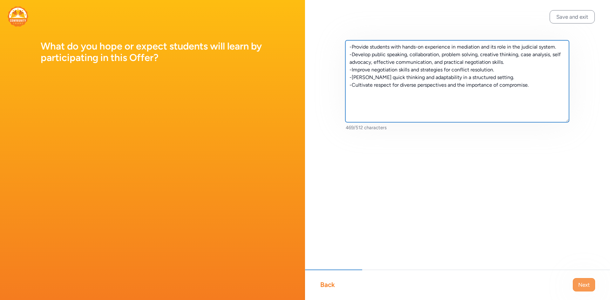
type textarea "-Provide students with hands-on experience in mediation and its role in the jud…"
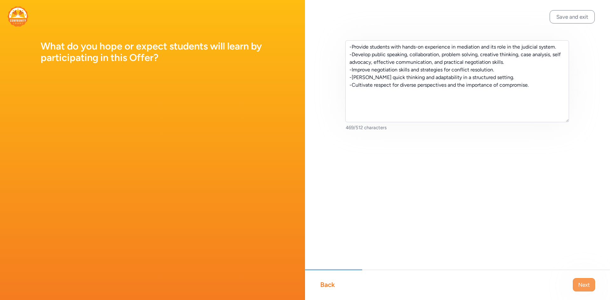
click at [587, 286] on span "Next" at bounding box center [583, 285] width 11 height 8
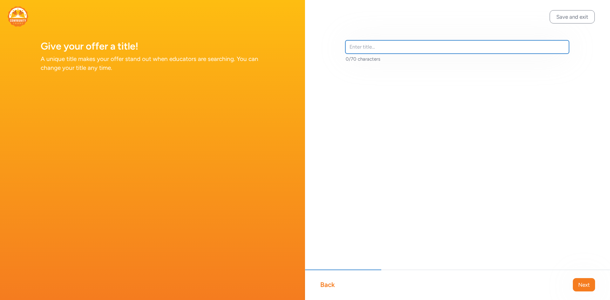
click at [387, 42] on input "text" at bounding box center [457, 46] width 224 height 13
click at [358, 47] on input "text" at bounding box center [457, 46] width 224 height 13
type input "[US_STATE] Mock Mediation Tournament"
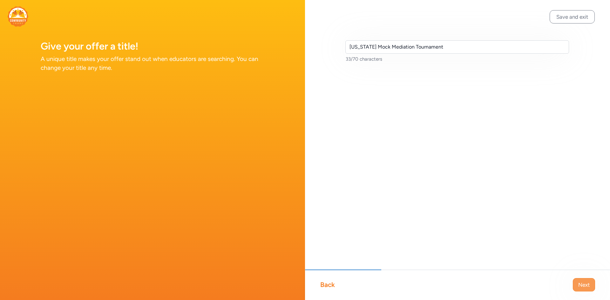
click at [575, 288] on button "Next" at bounding box center [584, 284] width 22 height 13
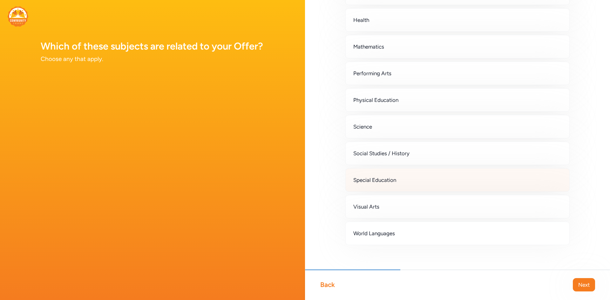
scroll to position [145, 0]
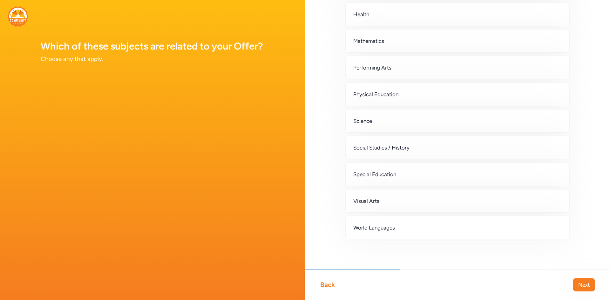
click at [375, 146] on span "Social Studies / History" at bounding box center [381, 148] width 56 height 8
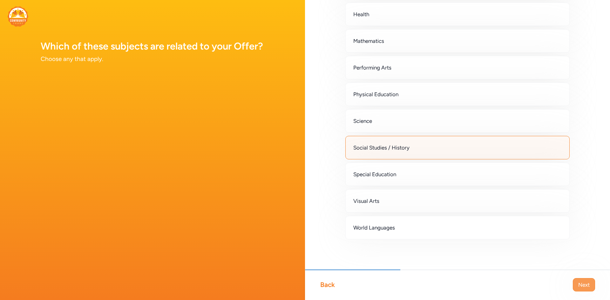
click at [584, 283] on span "Next" at bounding box center [583, 285] width 11 height 8
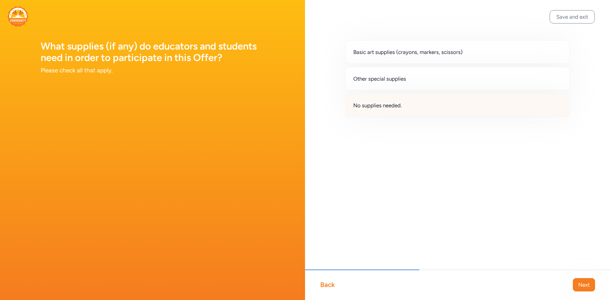
click at [387, 110] on div "No supplies needed." at bounding box center [457, 106] width 224 height 24
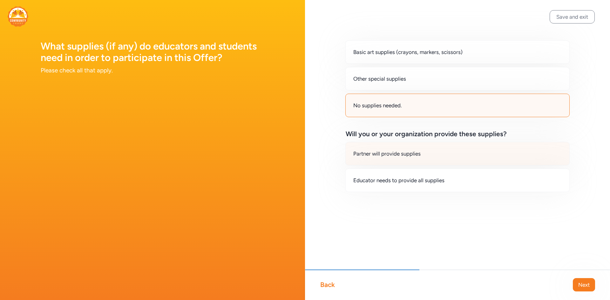
click at [410, 159] on div "Partner will provide supplies" at bounding box center [457, 154] width 224 height 24
click at [587, 287] on span "Next" at bounding box center [583, 285] width 11 height 8
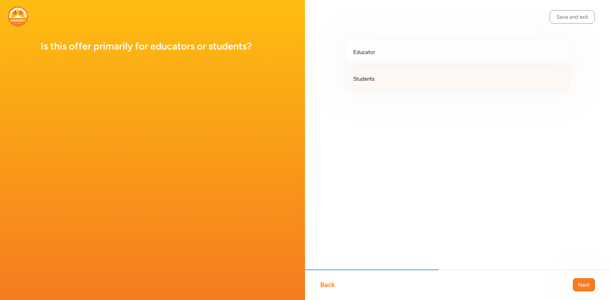
click at [385, 75] on div "Students" at bounding box center [457, 79] width 224 height 24
click at [584, 283] on span "Next" at bounding box center [583, 285] width 11 height 8
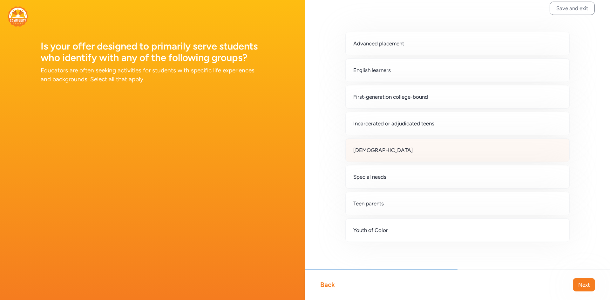
scroll to position [11, 0]
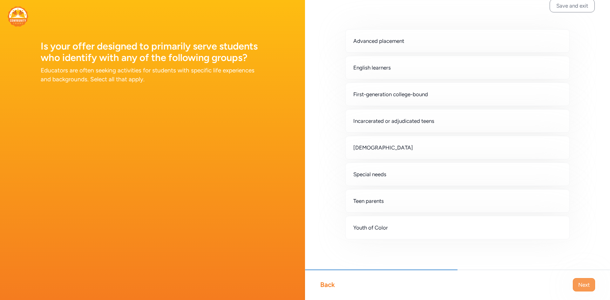
click at [588, 285] on span "Next" at bounding box center [583, 285] width 11 height 8
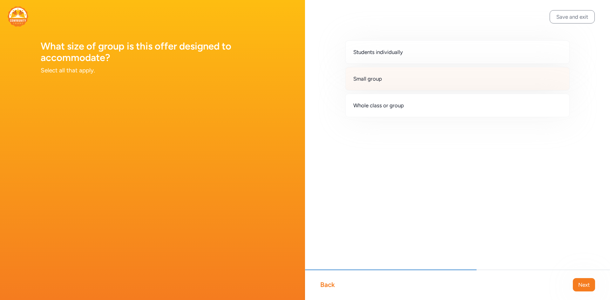
click at [384, 78] on div "Small group" at bounding box center [457, 79] width 224 height 24
click at [586, 284] on span "Next" at bounding box center [583, 285] width 11 height 8
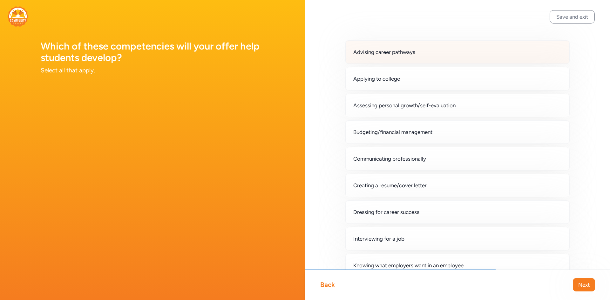
click at [409, 55] on span "Advising career pathways" at bounding box center [384, 52] width 62 height 8
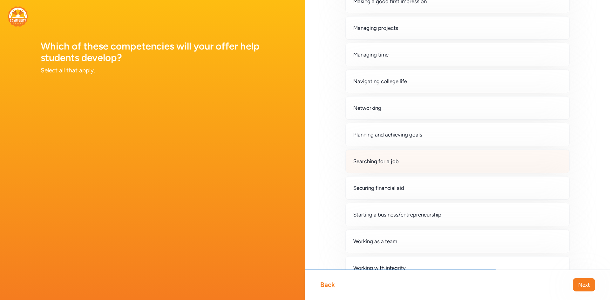
scroll to position [127, 0]
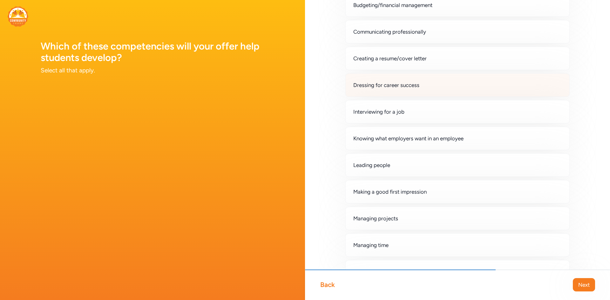
click at [371, 91] on div "Dressing for career success" at bounding box center [457, 85] width 224 height 24
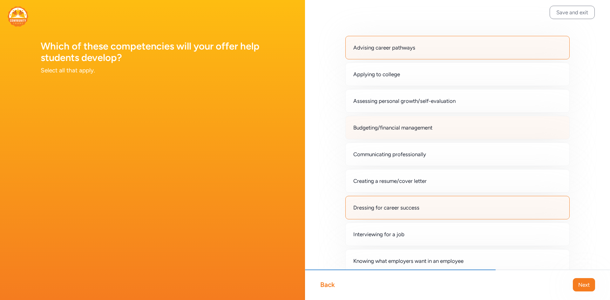
scroll to position [0, 0]
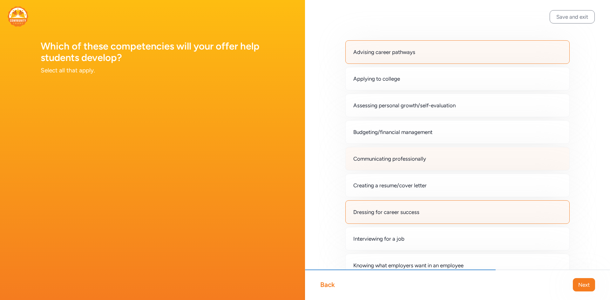
click at [411, 163] on div "Communicating professionally" at bounding box center [457, 159] width 224 height 24
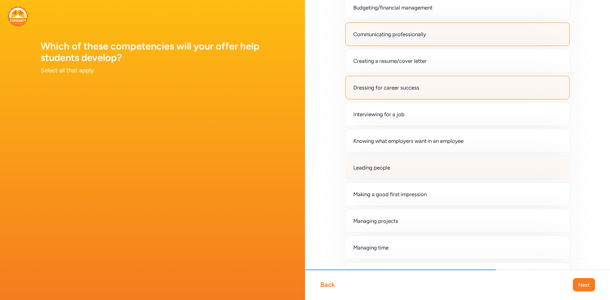
scroll to position [159, 0]
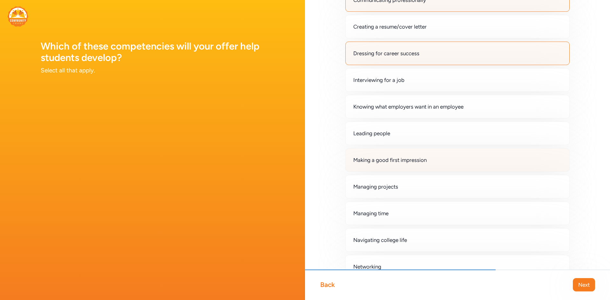
click at [416, 165] on div "Making a good first impression" at bounding box center [457, 160] width 224 height 24
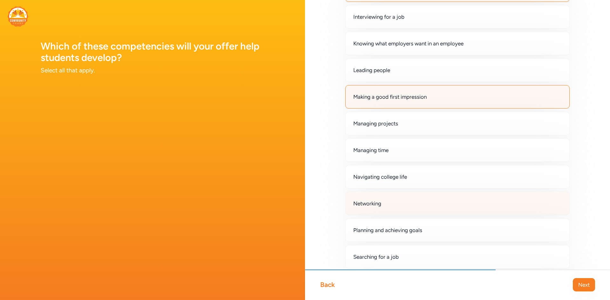
scroll to position [222, 0]
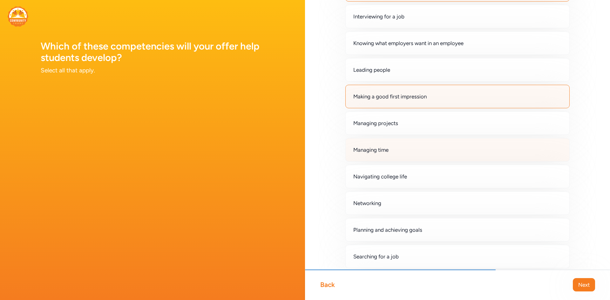
click at [398, 158] on div "Managing time" at bounding box center [457, 150] width 224 height 24
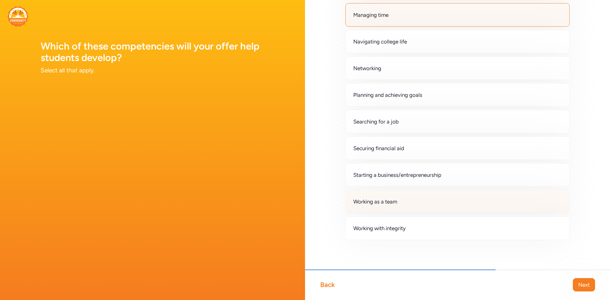
scroll to position [358, 0]
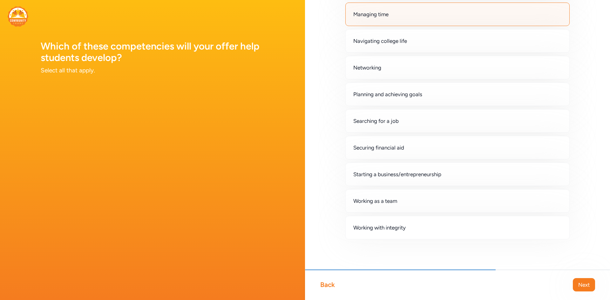
click at [398, 207] on div "Working as a team" at bounding box center [457, 201] width 224 height 24
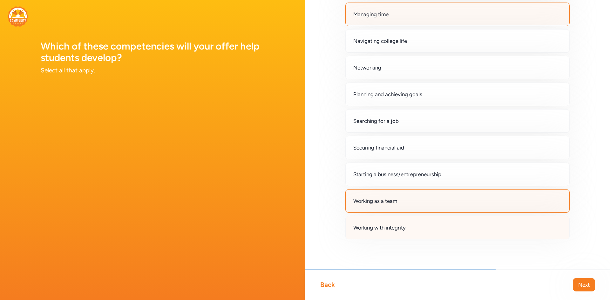
click at [402, 229] on span "Working with integrity" at bounding box center [379, 228] width 52 height 8
click at [578, 284] on span "Next" at bounding box center [583, 285] width 11 height 8
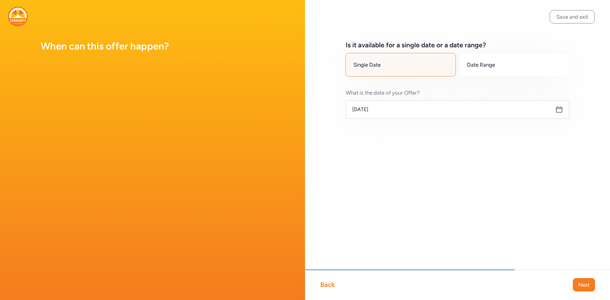
click at [391, 119] on div "Is it available for a single date or a date range? Single Date Date Range What …" at bounding box center [457, 90] width 305 height 180
click at [559, 111] on icon at bounding box center [559, 110] width 8 height 8
click at [557, 108] on icon at bounding box center [559, 110] width 8 height 8
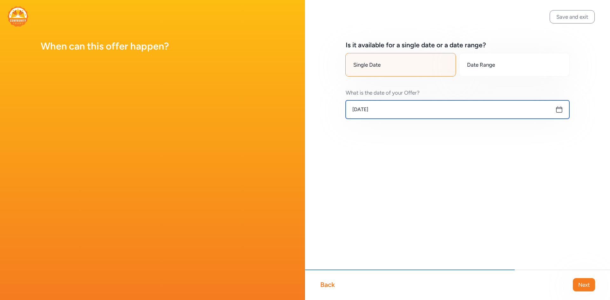
click at [366, 111] on input "[DATE]" at bounding box center [458, 109] width 224 height 18
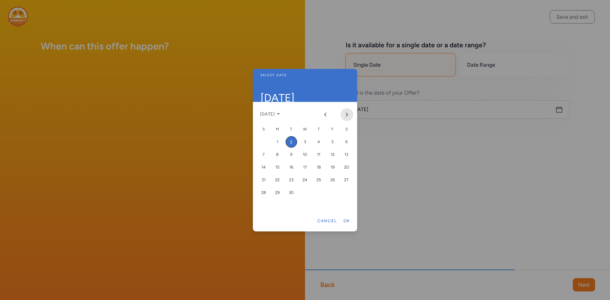
click at [345, 116] on icon "Next month" at bounding box center [346, 114] width 5 height 5
click at [332, 165] on div "14" at bounding box center [332, 167] width 11 height 11
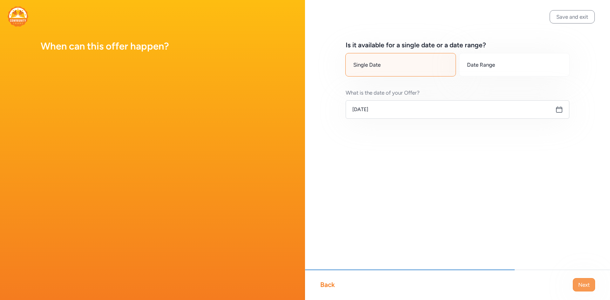
click at [585, 285] on span "Next" at bounding box center [583, 285] width 11 height 8
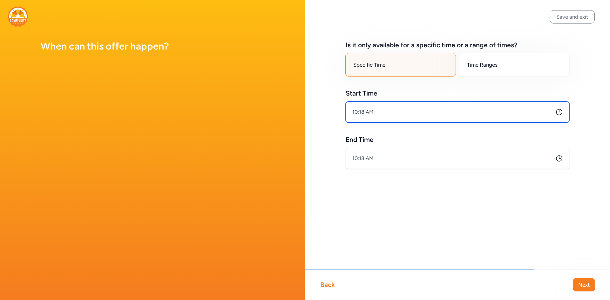
click at [395, 114] on input "10:18 AM" at bounding box center [458, 112] width 224 height 21
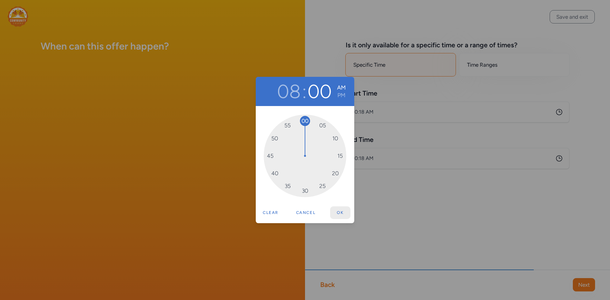
click at [342, 209] on button "Ok" at bounding box center [340, 212] width 20 height 13
type input "8:00 AM"
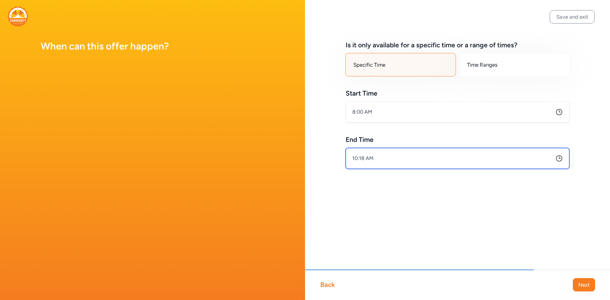
click at [393, 163] on input "10:18 AM" at bounding box center [458, 158] width 224 height 21
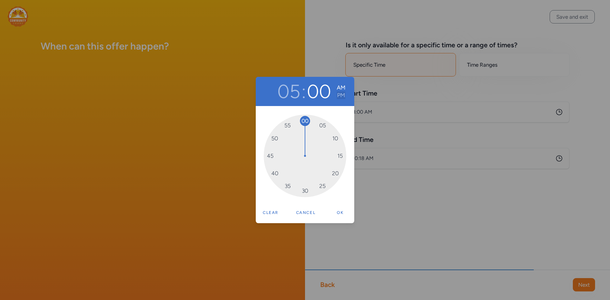
click at [338, 96] on button "PM" at bounding box center [341, 95] width 9 height 8
click at [581, 285] on div "05 : 00 AM PM 00 05 10 15 20 25 30 35 40 45 50 55 Clear Cancel Ok" at bounding box center [305, 150] width 610 height 300
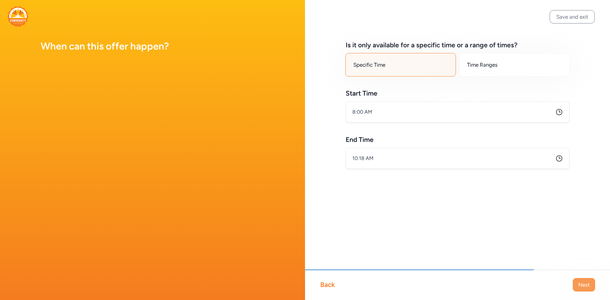
click at [581, 284] on span "Next" at bounding box center [583, 285] width 11 height 8
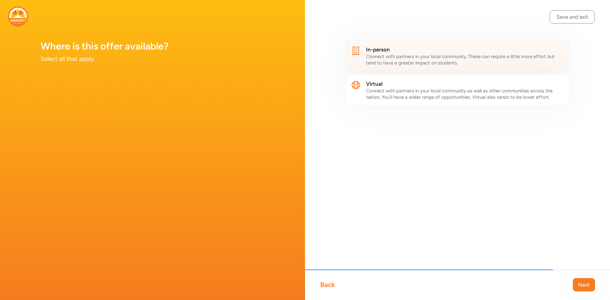
click at [393, 60] on span "Connect with partners in your local community. These can require a little more …" at bounding box center [460, 60] width 189 height 12
click at [579, 286] on span "Next" at bounding box center [583, 285] width 11 height 8
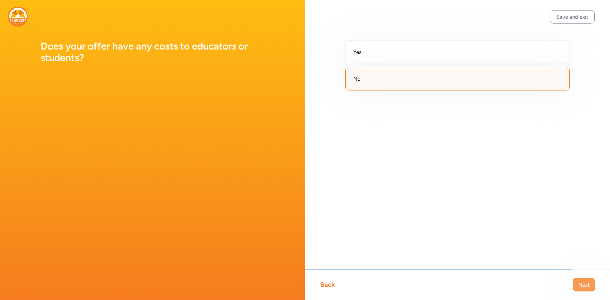
click at [581, 284] on span "Next" at bounding box center [583, 285] width 11 height 8
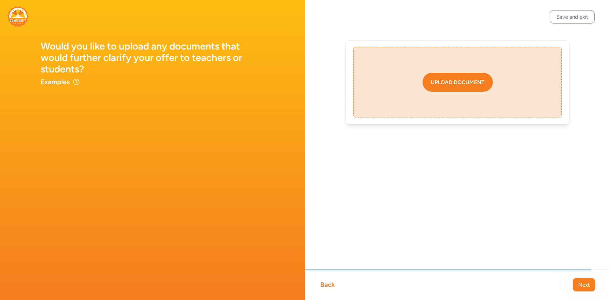
click at [460, 86] on button "Upload document" at bounding box center [457, 82] width 70 height 19
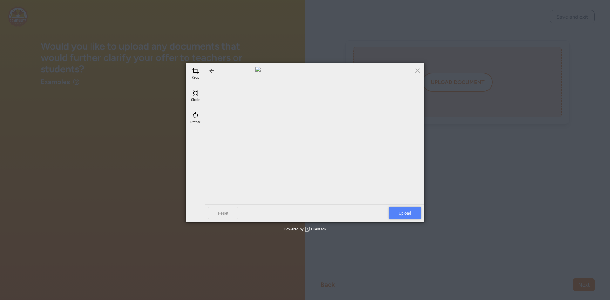
click at [403, 213] on span "Upload" at bounding box center [405, 213] width 32 height 12
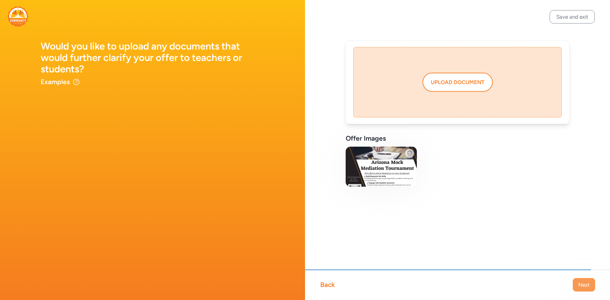
click at [587, 287] on span "Next" at bounding box center [583, 285] width 11 height 8
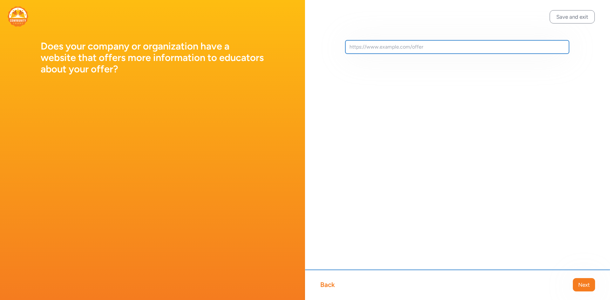
click at [395, 51] on input "text" at bounding box center [457, 46] width 224 height 13
paste input "[URL][DOMAIN_NAME]"
type input "[URL][DOMAIN_NAME]"
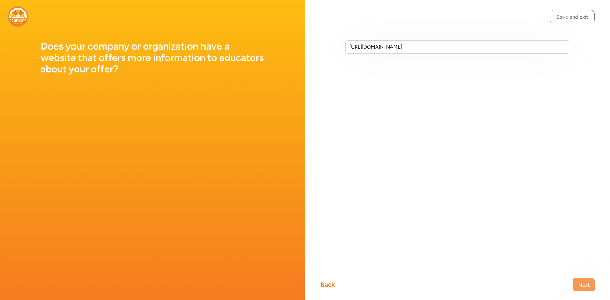
click at [590, 280] on button "Next" at bounding box center [584, 284] width 22 height 13
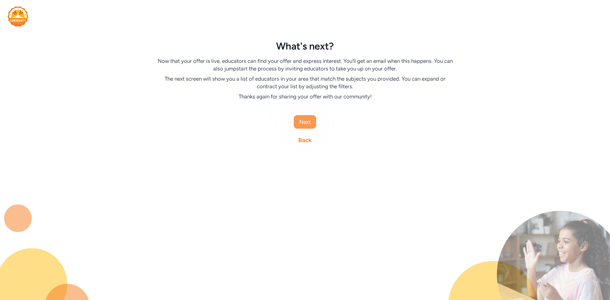
click at [303, 119] on span "Next" at bounding box center [304, 122] width 11 height 8
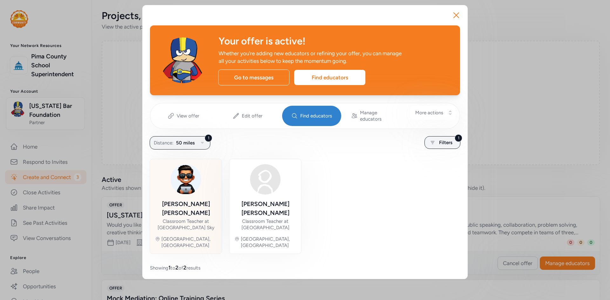
click at [175, 200] on div "[PERSON_NAME]" at bounding box center [186, 209] width 62 height 18
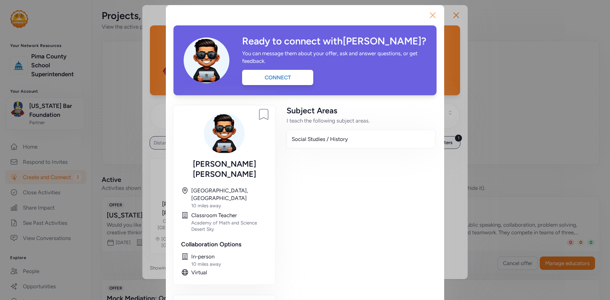
drag, startPoint x: 432, startPoint y: 17, endPoint x: 436, endPoint y: 18, distance: 4.4
click at [432, 17] on icon "button" at bounding box center [433, 15] width 10 height 10
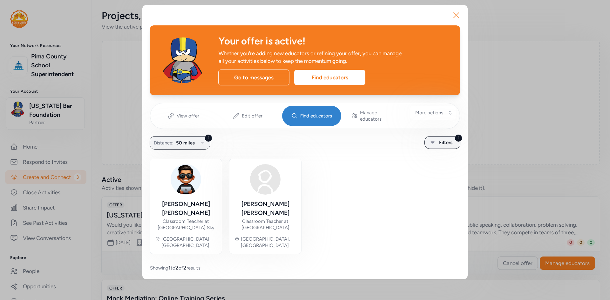
click at [455, 16] on icon "button" at bounding box center [456, 15] width 10 height 10
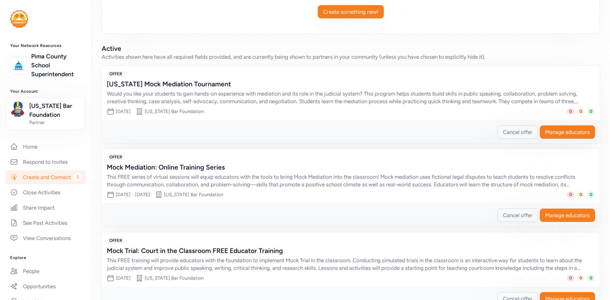
scroll to position [120, 0]
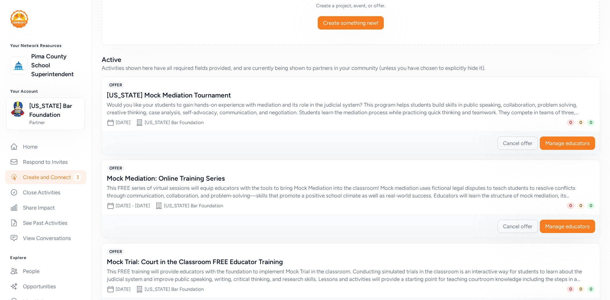
click at [177, 179] on div "Mock Mediation: Online Training Series" at bounding box center [344, 178] width 475 height 9
click at [152, 97] on div "[US_STATE] Mock Mediation Tournament" at bounding box center [344, 95] width 475 height 9
click at [540, 107] on div "Would you like your students to gain hands-on experience with mediation and its…" at bounding box center [344, 108] width 475 height 15
click at [152, 104] on div "Would you like your students to gain hands-on experience with mediation and its…" at bounding box center [344, 108] width 475 height 15
click at [104, 91] on div "OFFER [US_STATE] Mock Mediation Tournament Would you like your students to gain…" at bounding box center [351, 104] width 498 height 55
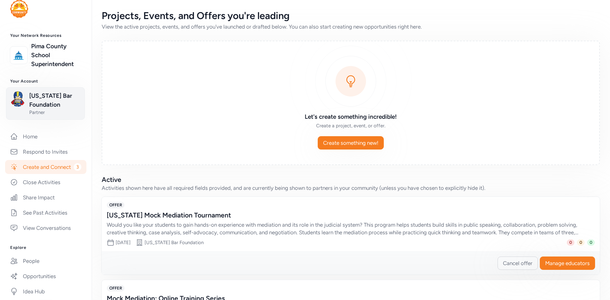
scroll to position [0, 0]
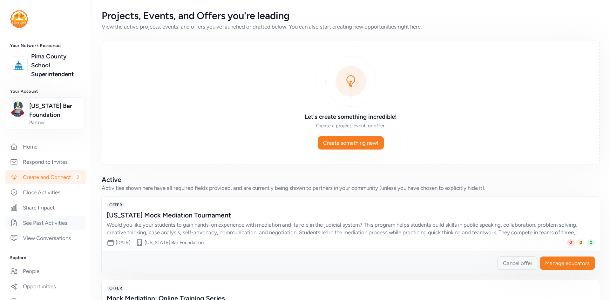
click at [45, 230] on link "See Past Activities" at bounding box center [45, 223] width 81 height 14
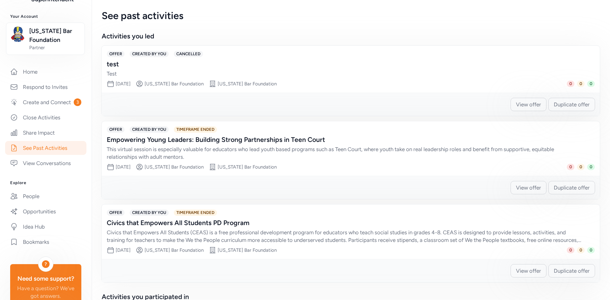
scroll to position [95, 0]
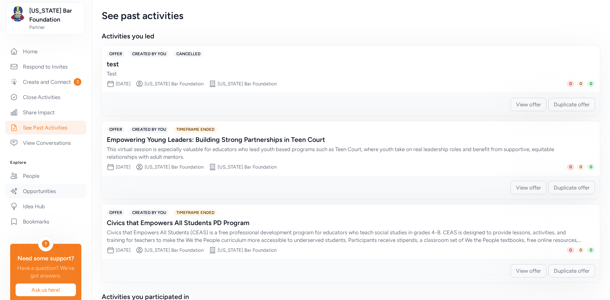
click at [42, 196] on link "Opportunities" at bounding box center [45, 191] width 81 height 14
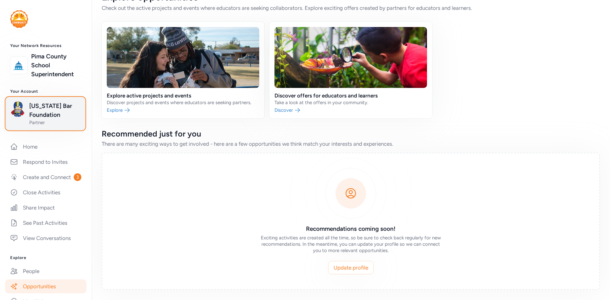
click at [51, 114] on span "[US_STATE] Bar Foundation" at bounding box center [54, 111] width 51 height 18
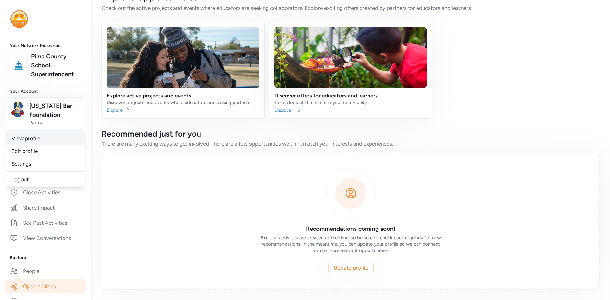
click at [31, 139] on link "View profile" at bounding box center [45, 138] width 79 height 13
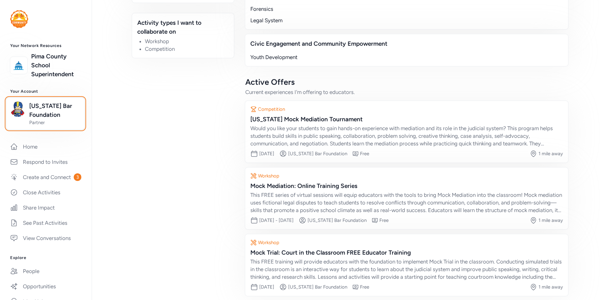
scroll to position [222, 0]
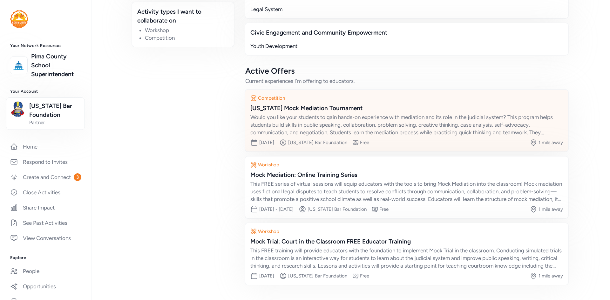
click at [298, 117] on div "Would you like your students to gain hands-on experience with mediation and its…" at bounding box center [406, 124] width 313 height 23
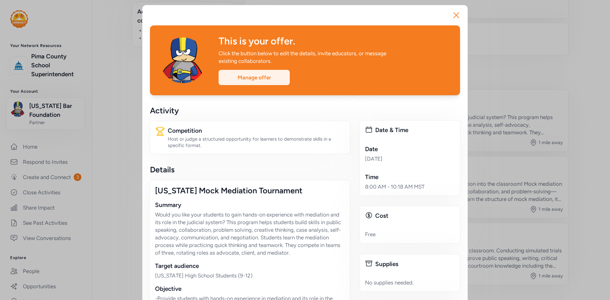
click at [244, 76] on div "Manage offer" at bounding box center [254, 77] width 71 height 15
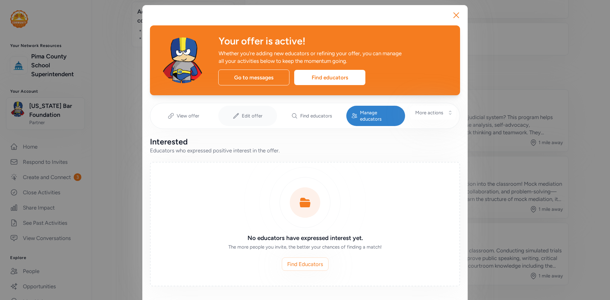
click at [242, 118] on div "Edit offer" at bounding box center [247, 116] width 59 height 20
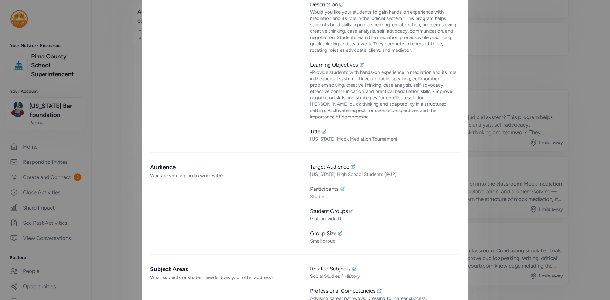
scroll to position [159, 0]
click at [329, 185] on div "Participants" at bounding box center [324, 189] width 29 height 8
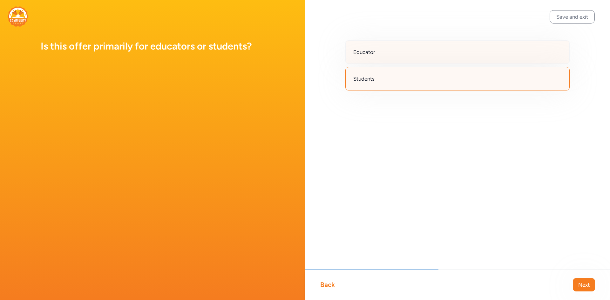
click at [370, 48] on span "Educator" at bounding box center [364, 52] width 22 height 8
click at [583, 284] on span "Next" at bounding box center [583, 285] width 11 height 8
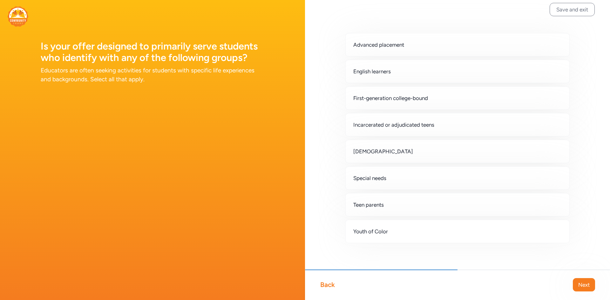
scroll to position [11, 0]
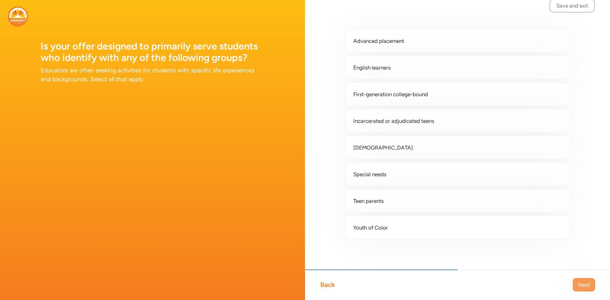
click at [584, 288] on span "Next" at bounding box center [583, 285] width 11 height 8
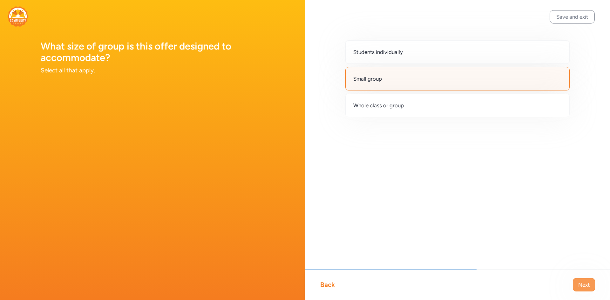
click at [587, 285] on span "Next" at bounding box center [583, 285] width 11 height 8
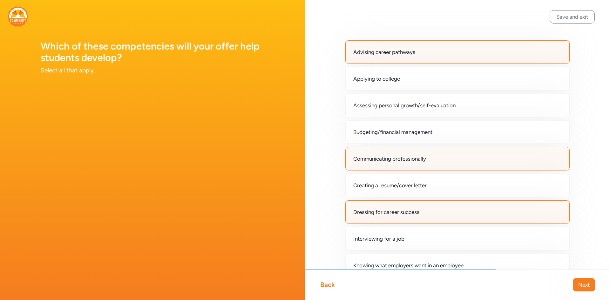
click at [587, 285] on span "Next" at bounding box center [583, 285] width 11 height 8
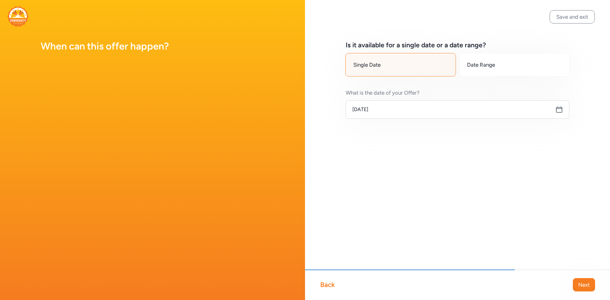
click at [587, 285] on span "Next" at bounding box center [583, 285] width 11 height 8
type input "8:00 AM"
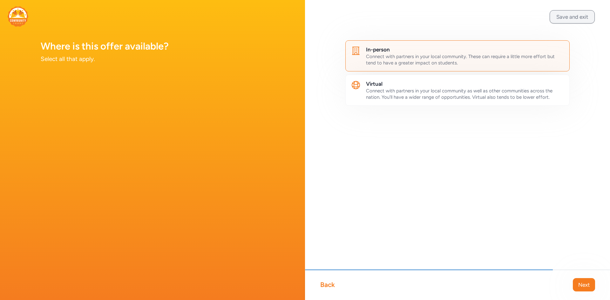
click at [558, 15] on button "Save and exit" at bounding box center [572, 16] width 45 height 13
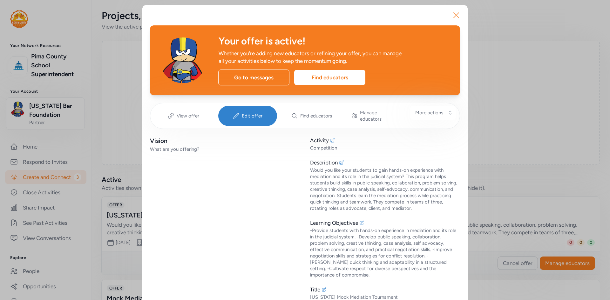
click at [451, 14] on icon "button" at bounding box center [456, 15] width 10 height 10
